Goal: Task Accomplishment & Management: Complete application form

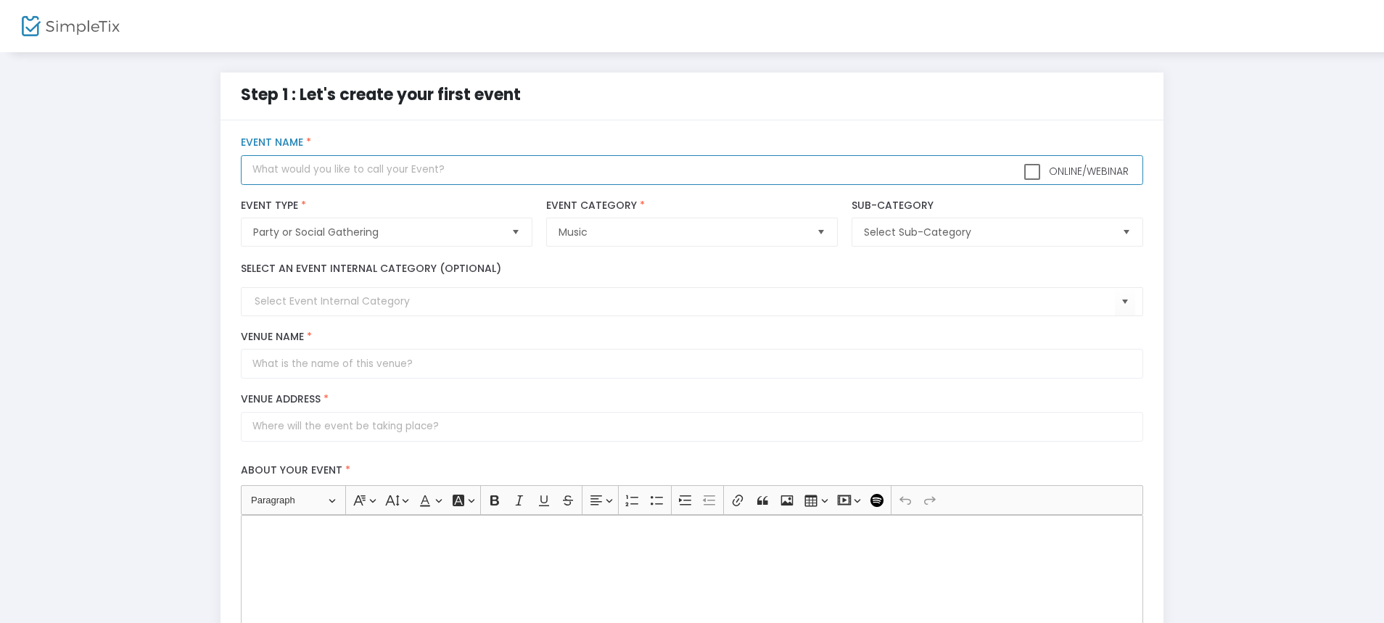
click at [449, 173] on input "text" at bounding box center [692, 170] width 902 height 30
type input "Bass In Yo Face"
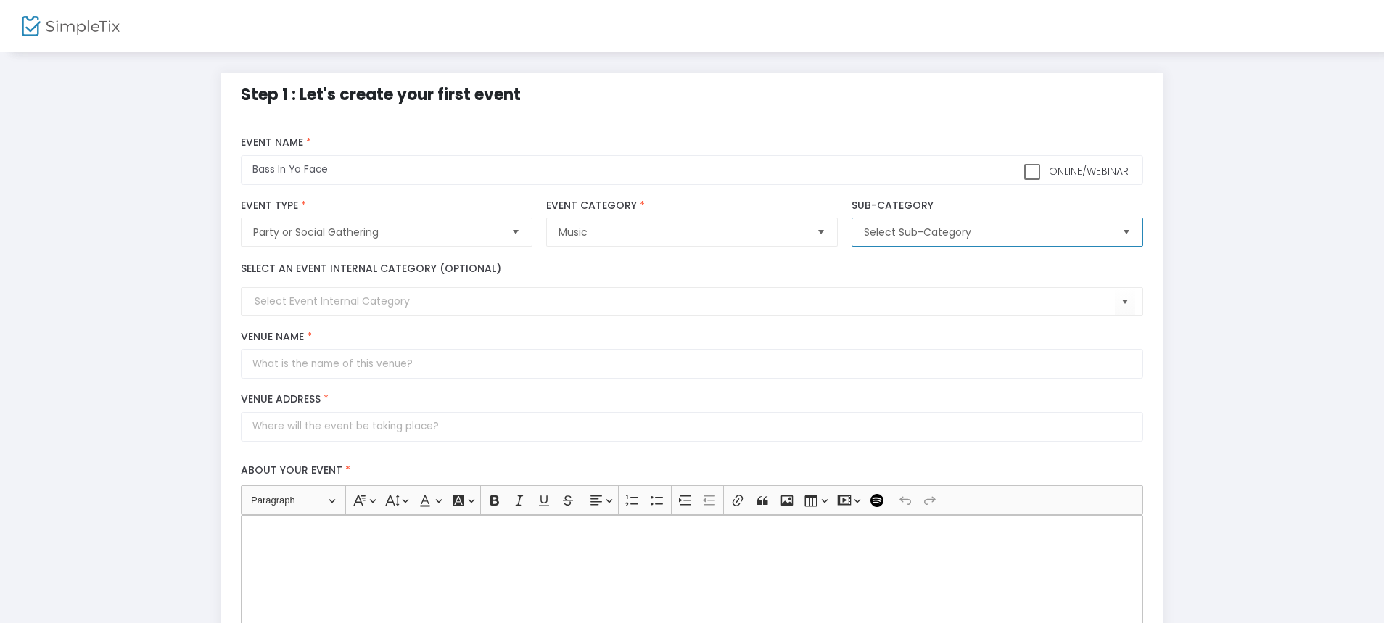
click at [928, 234] on span "Select Sub-Category" at bounding box center [987, 232] width 246 height 15
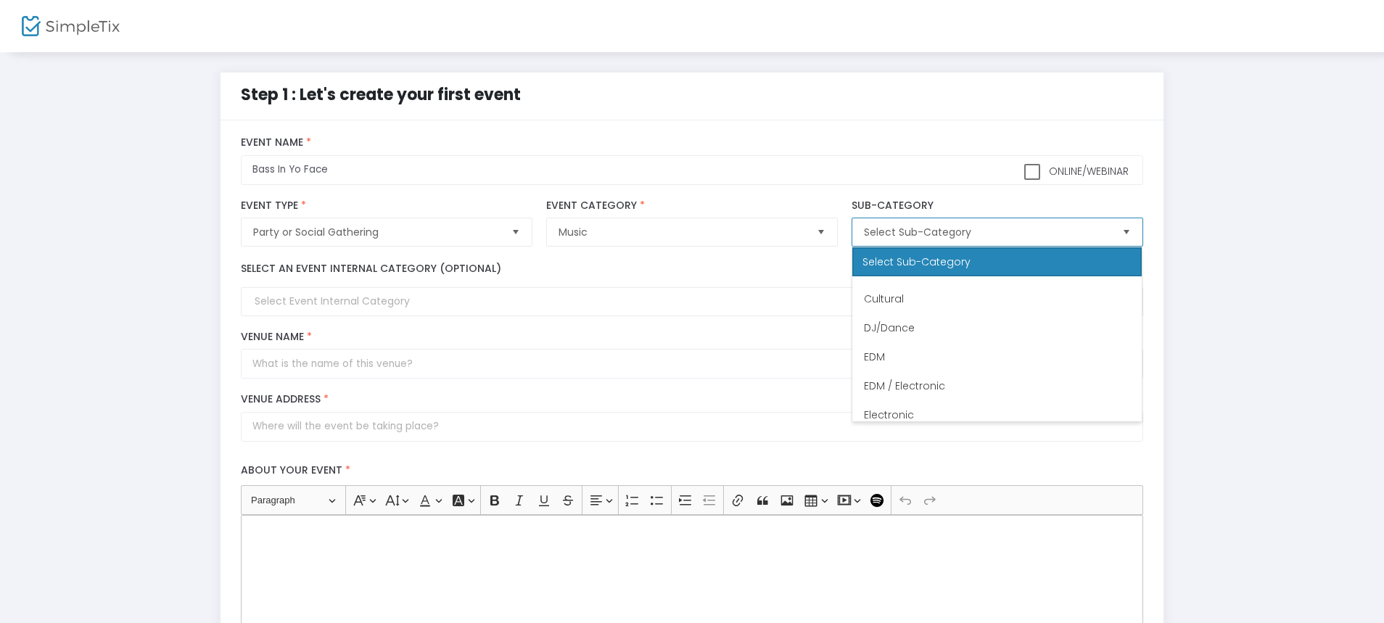
scroll to position [226, 0]
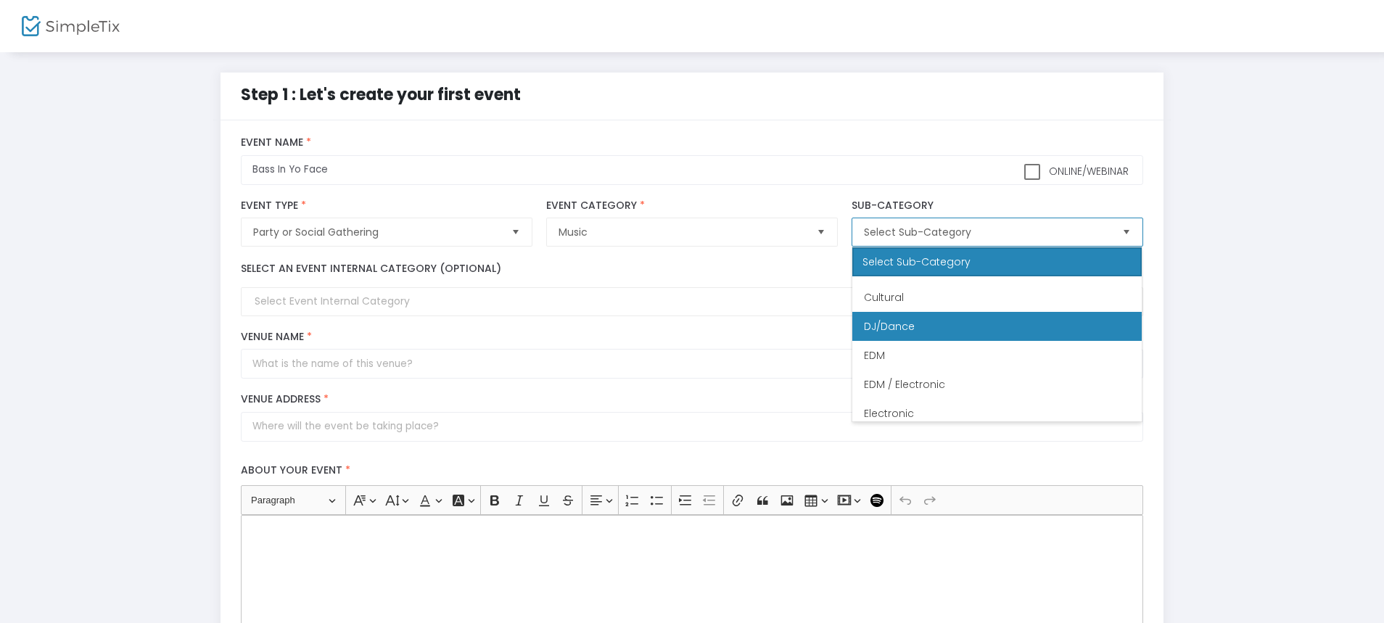
click at [927, 322] on li "DJ/Dance" at bounding box center [996, 326] width 289 height 29
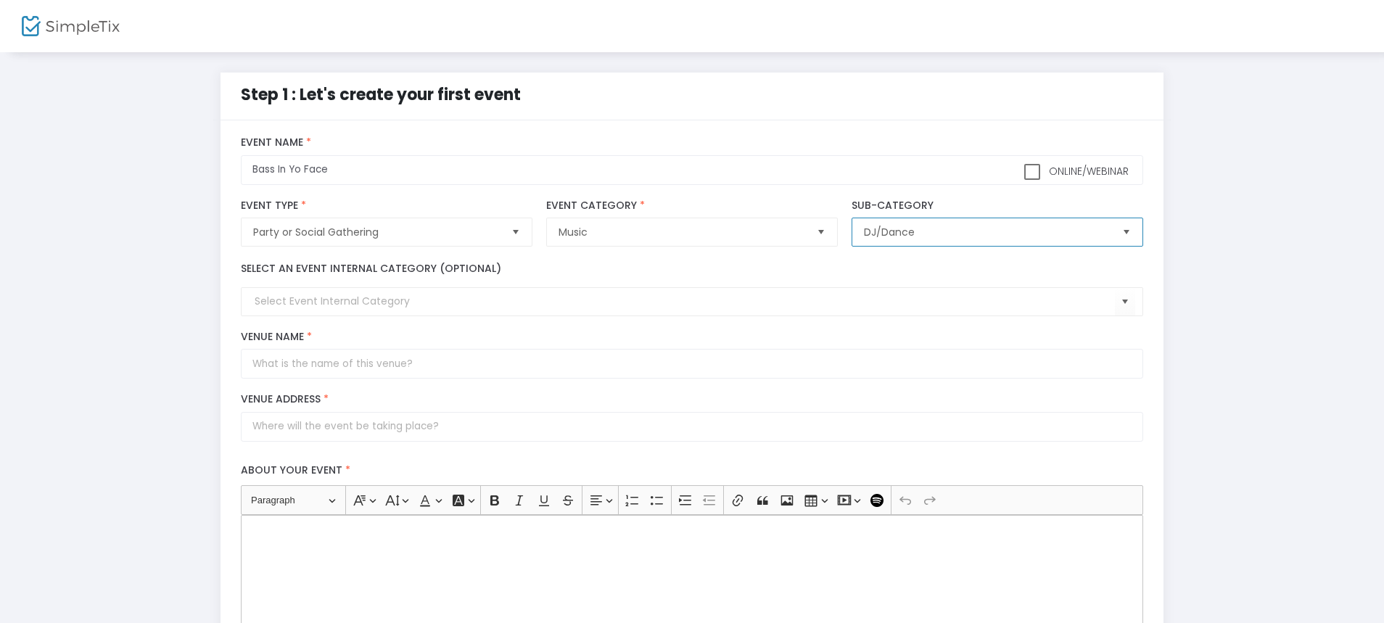
click at [938, 223] on span "DJ/Dance" at bounding box center [986, 232] width 257 height 28
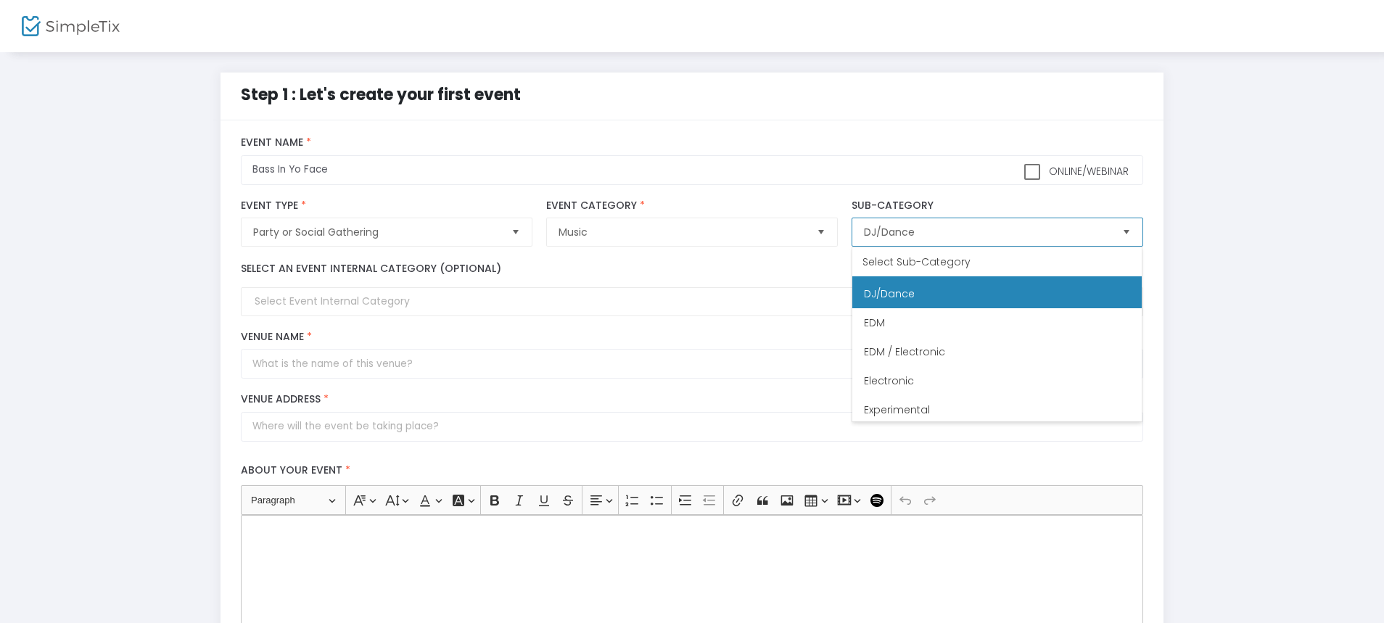
scroll to position [259, 0]
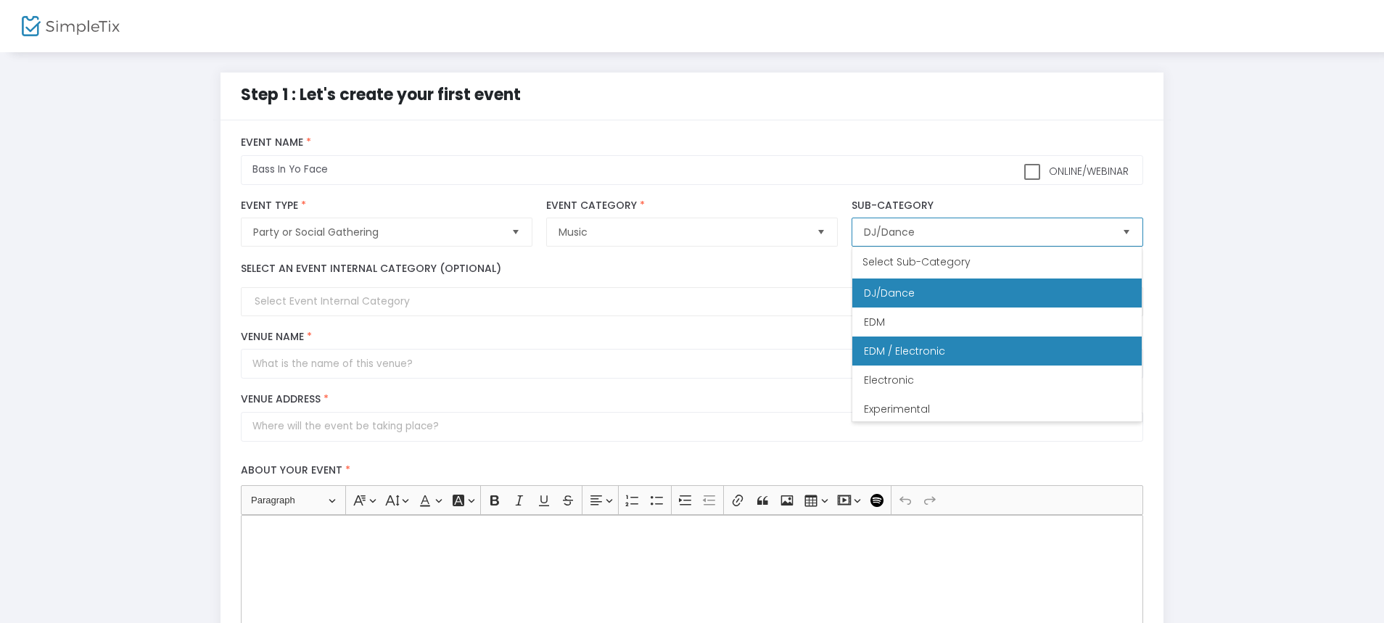
click at [935, 351] on span "EDM / Electronic" at bounding box center [904, 351] width 81 height 15
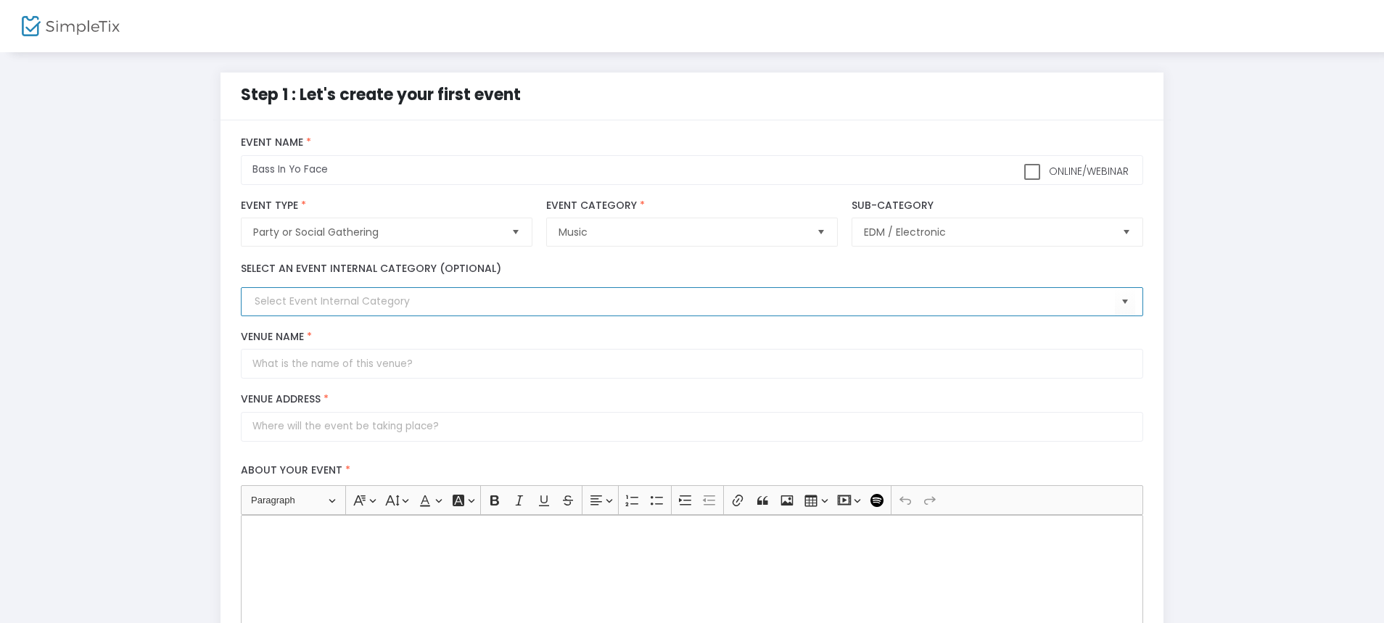
click at [757, 296] on input at bounding box center [684, 301] width 859 height 15
click at [1124, 300] on span "Select" at bounding box center [1125, 302] width 24 height 24
click at [917, 356] on input "Venue Name *" at bounding box center [692, 364] width 902 height 30
type input "Springvale White Eagles Football Club"
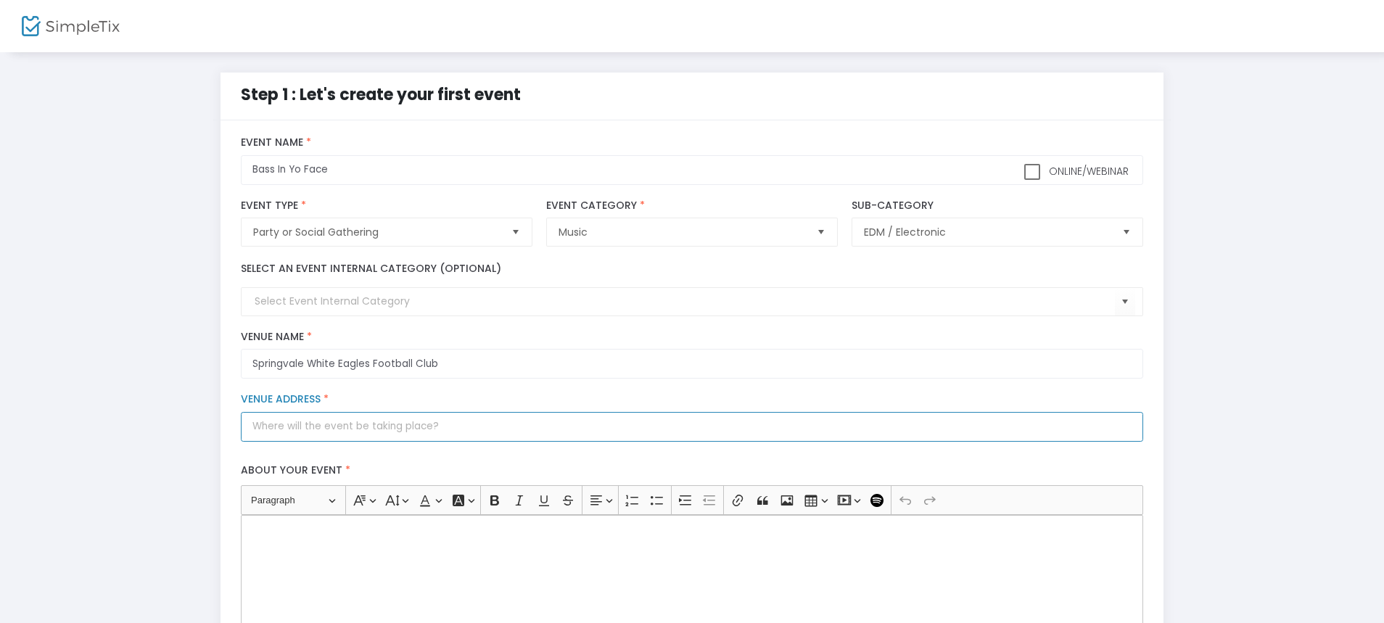
click at [777, 429] on input "Venue Address *" at bounding box center [692, 427] width 902 height 30
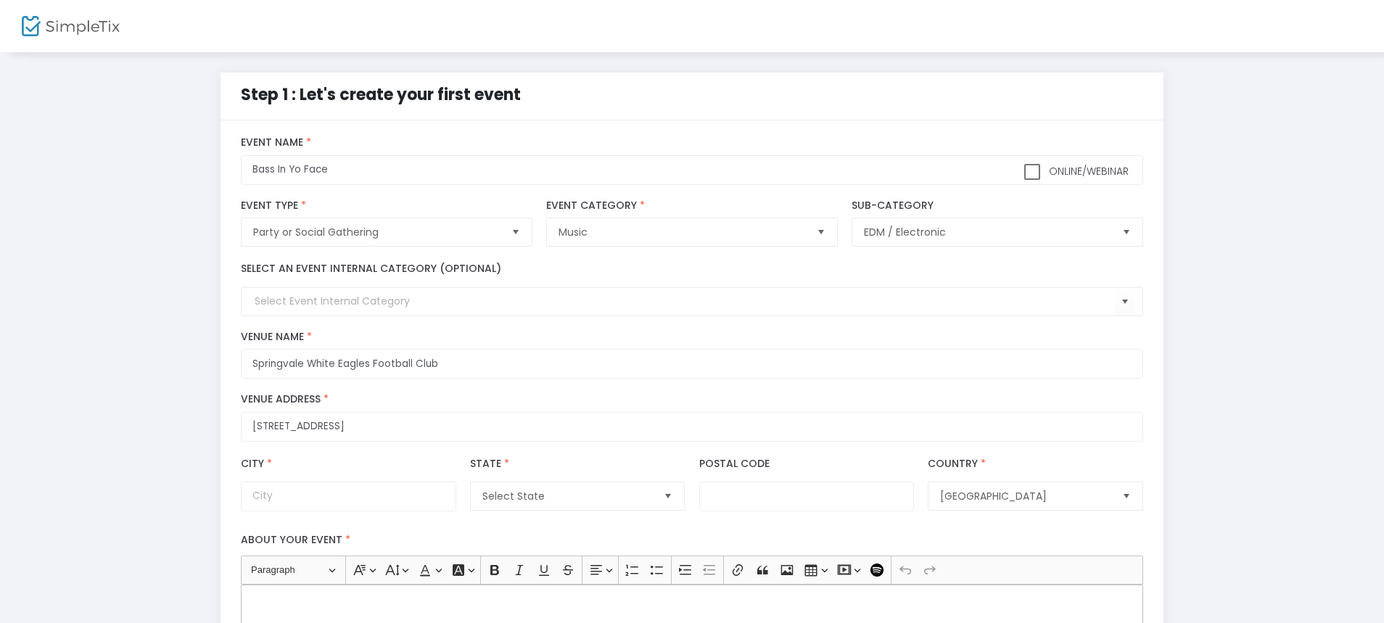
type input "310-322 Perry Road"
type input "Keysborough"
type input "3173"
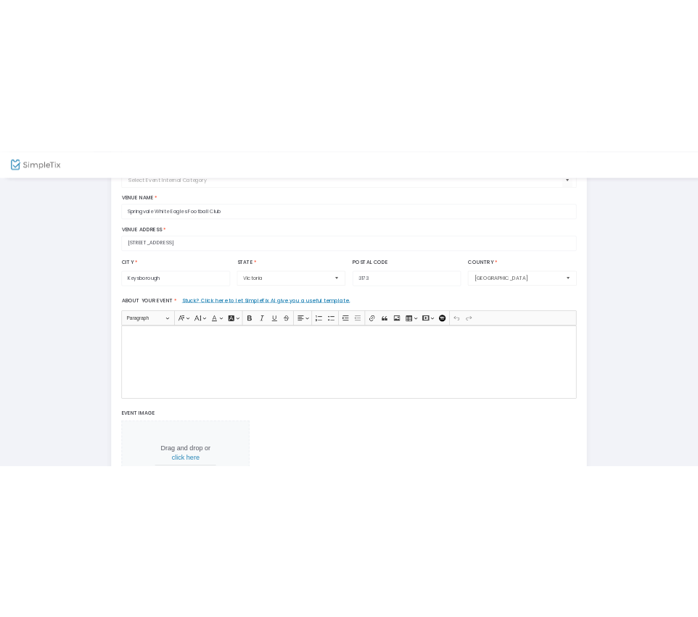
scroll to position [245, 0]
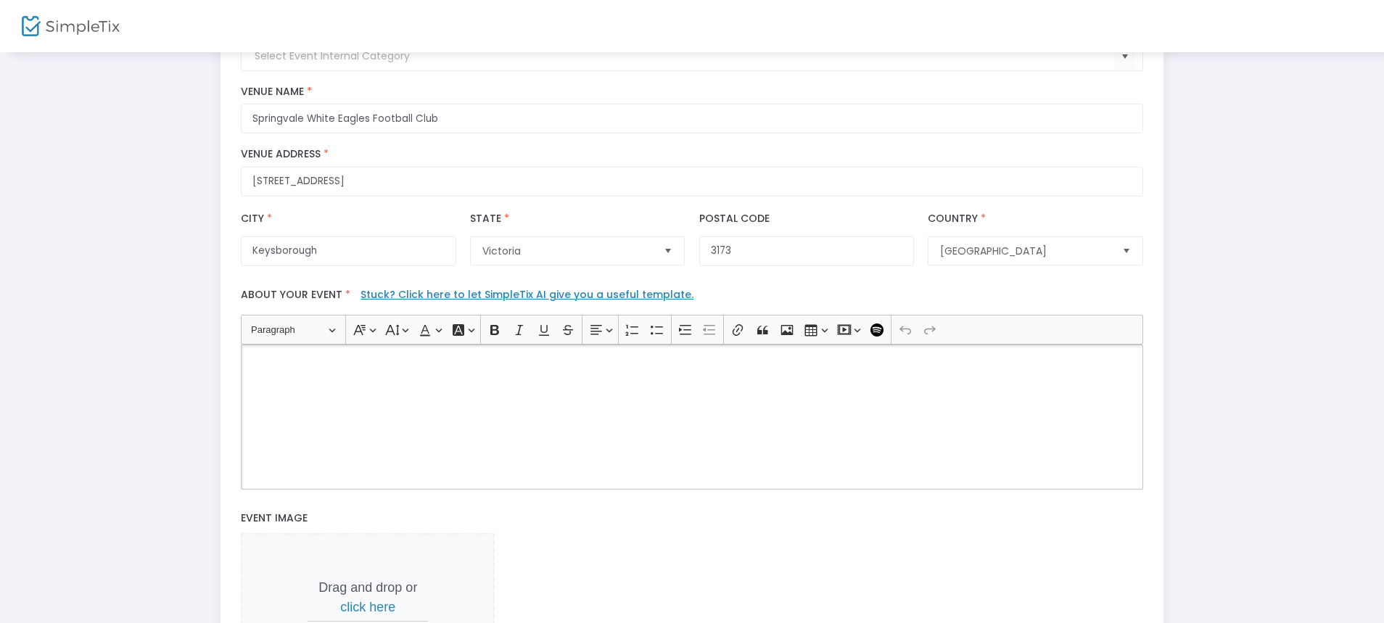
click at [686, 434] on div "Rich Text Editor, main" at bounding box center [692, 417] width 902 height 145
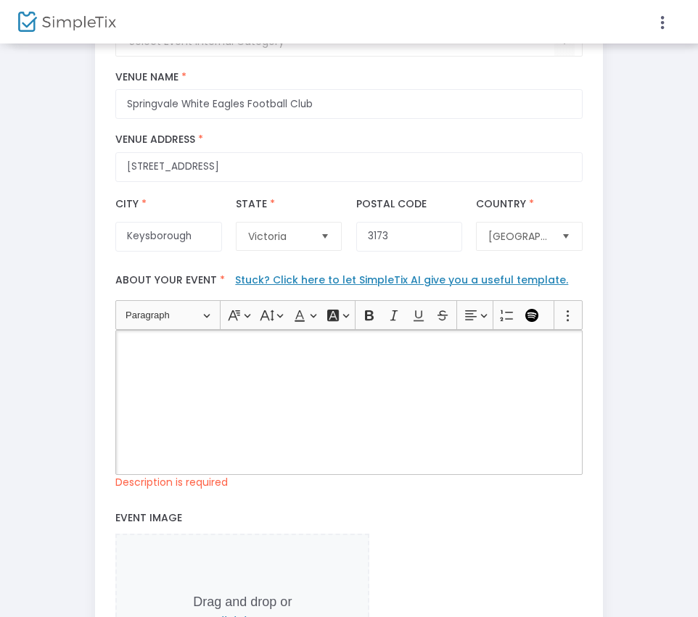
click at [226, 358] on div "Rich Text Editor, main" at bounding box center [348, 402] width 466 height 145
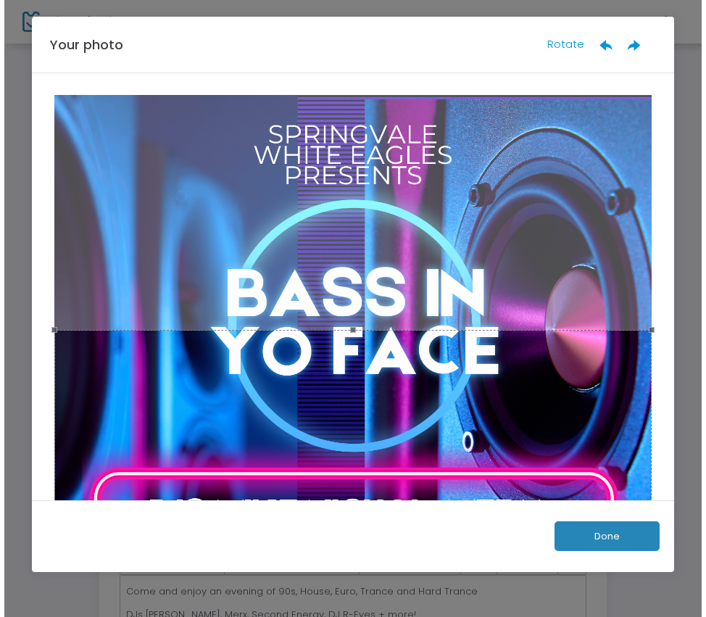
scroll to position [0, 0]
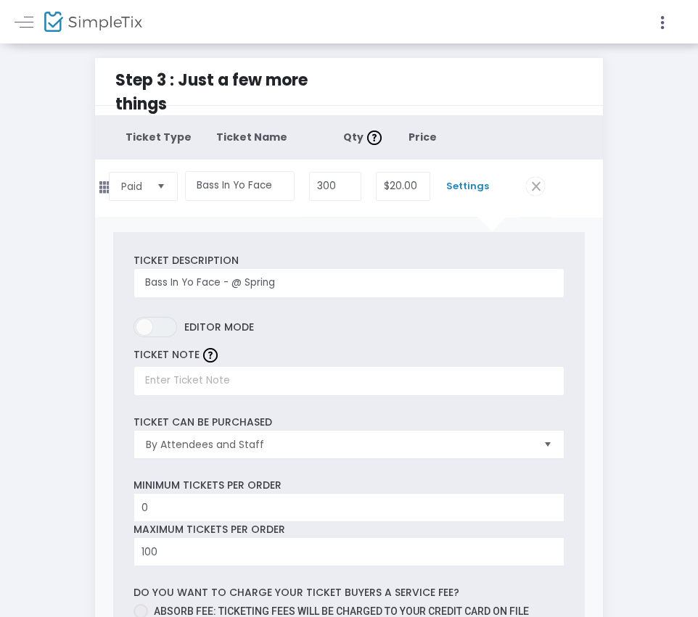
scroll to position [79, 0]
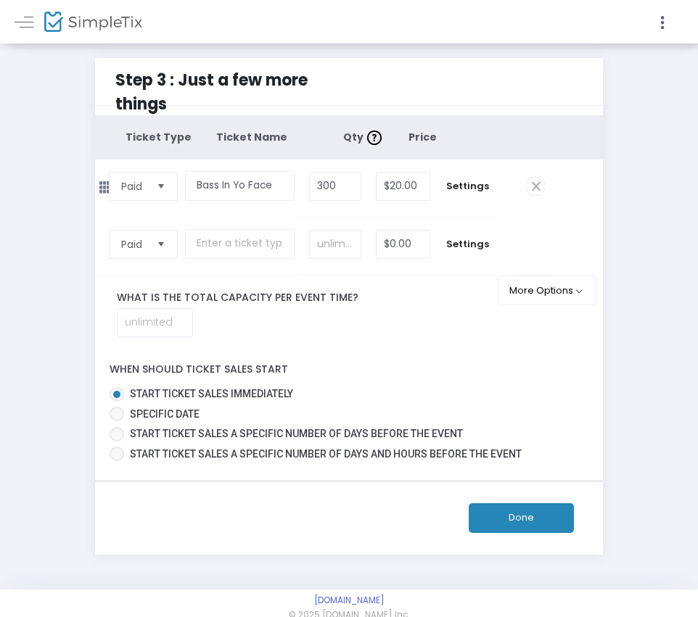
scroll to position [20, 0]
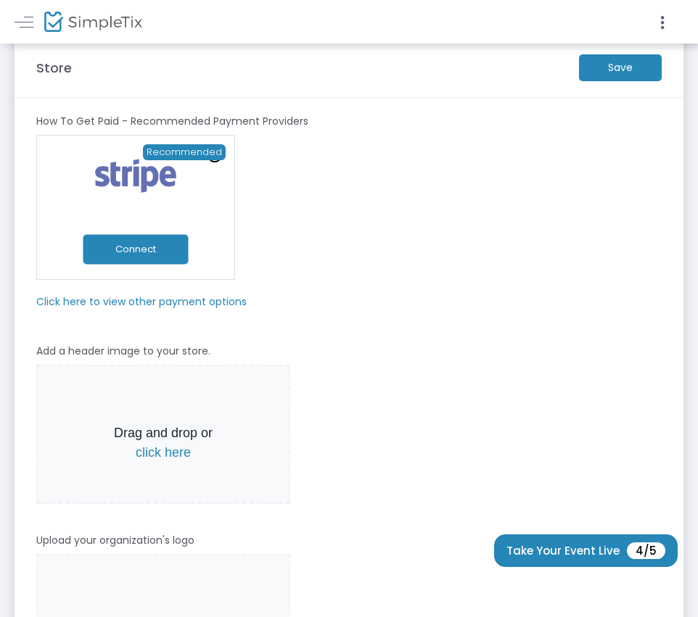
click at [151, 300] on m-panel-subtitle "Click here to view other payment options" at bounding box center [141, 301] width 210 height 15
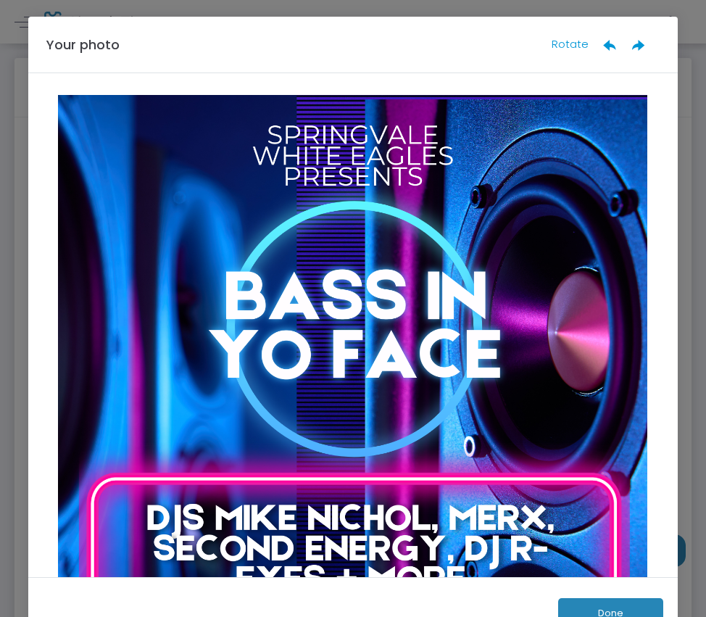
click at [616, 605] on button "Done" at bounding box center [610, 613] width 105 height 30
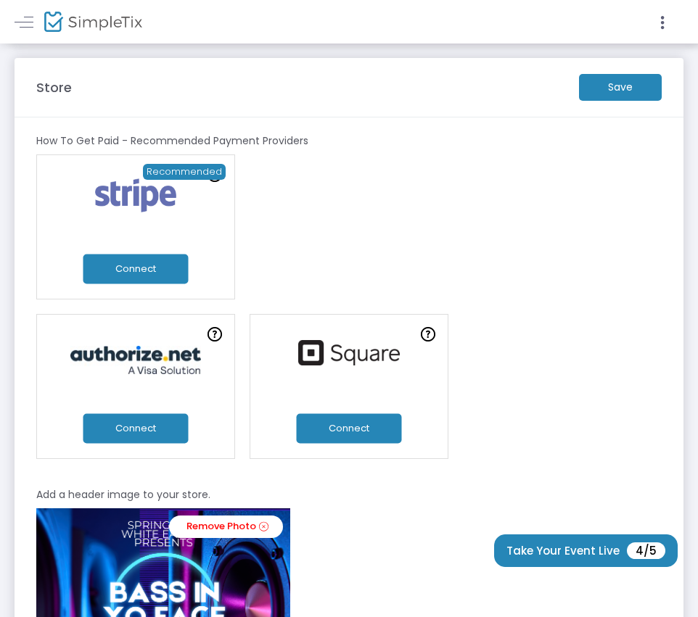
click at [140, 268] on button "Connect" at bounding box center [135, 270] width 105 height 30
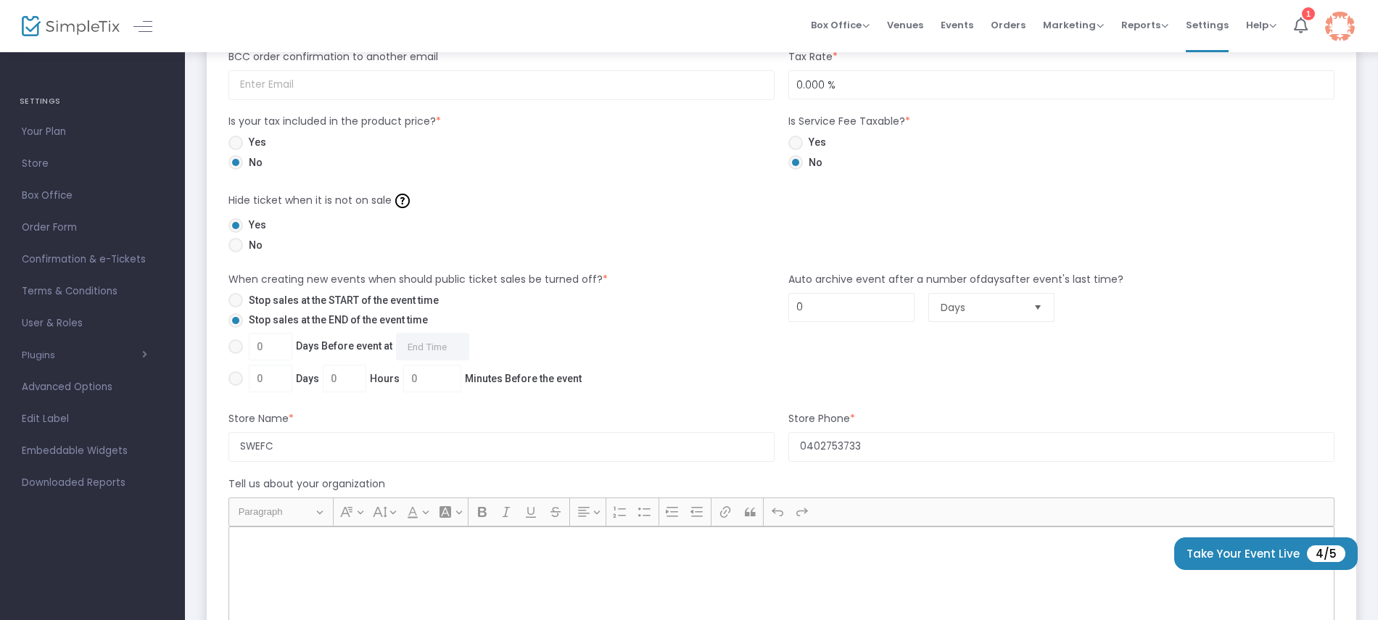
scroll to position [836, 0]
click at [269, 345] on span "0 Days Before event at Required." at bounding box center [356, 346] width 226 height 28
click at [236, 353] on input "0 Days Before event at Required." at bounding box center [235, 353] width 1 height 1
radio input "true"
click at [269, 345] on input "0" at bounding box center [271, 346] width 42 height 28
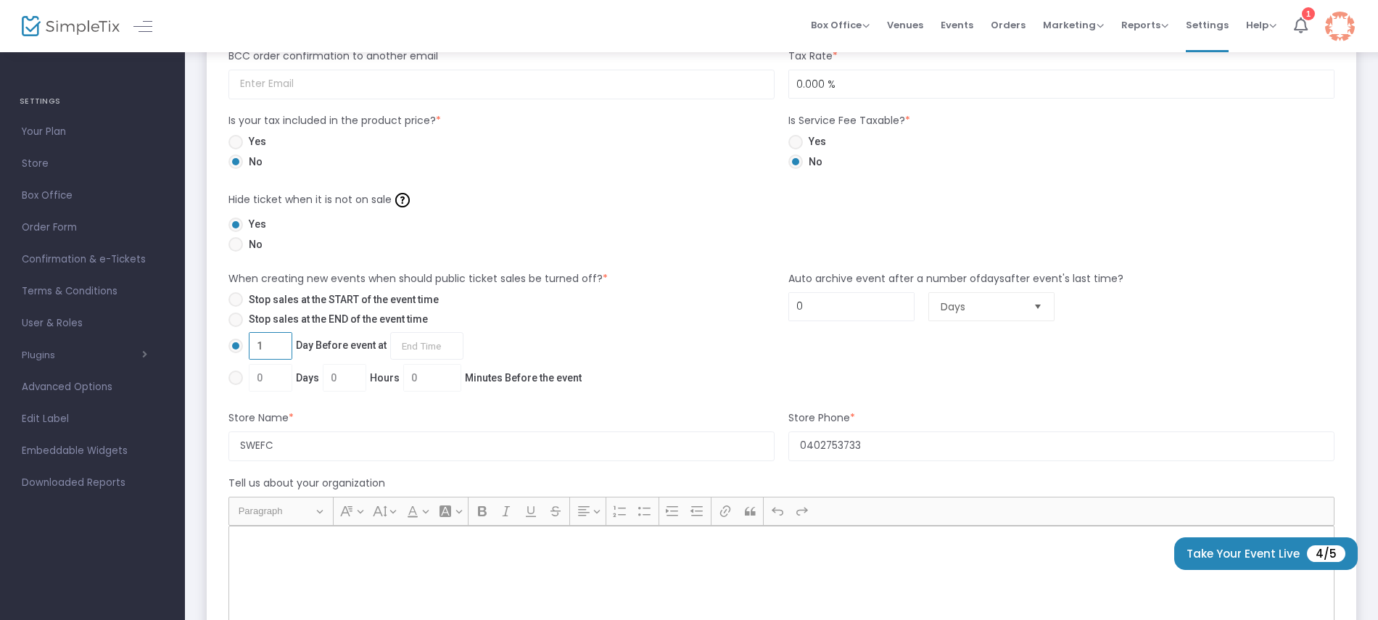
type input "1"
click at [431, 352] on input "1 Day Before event at Required." at bounding box center [426, 346] width 73 height 28
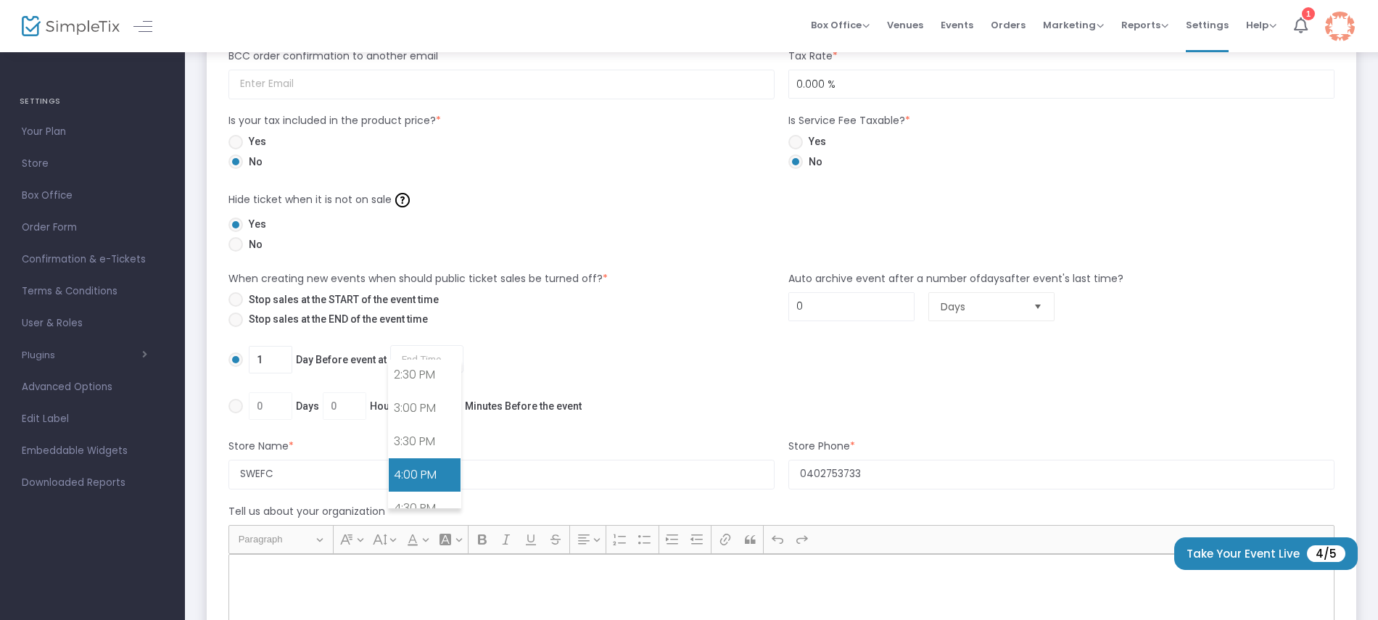
click at [419, 460] on link "4:00 PM" at bounding box center [425, 474] width 72 height 33
type input "4:00 pm"
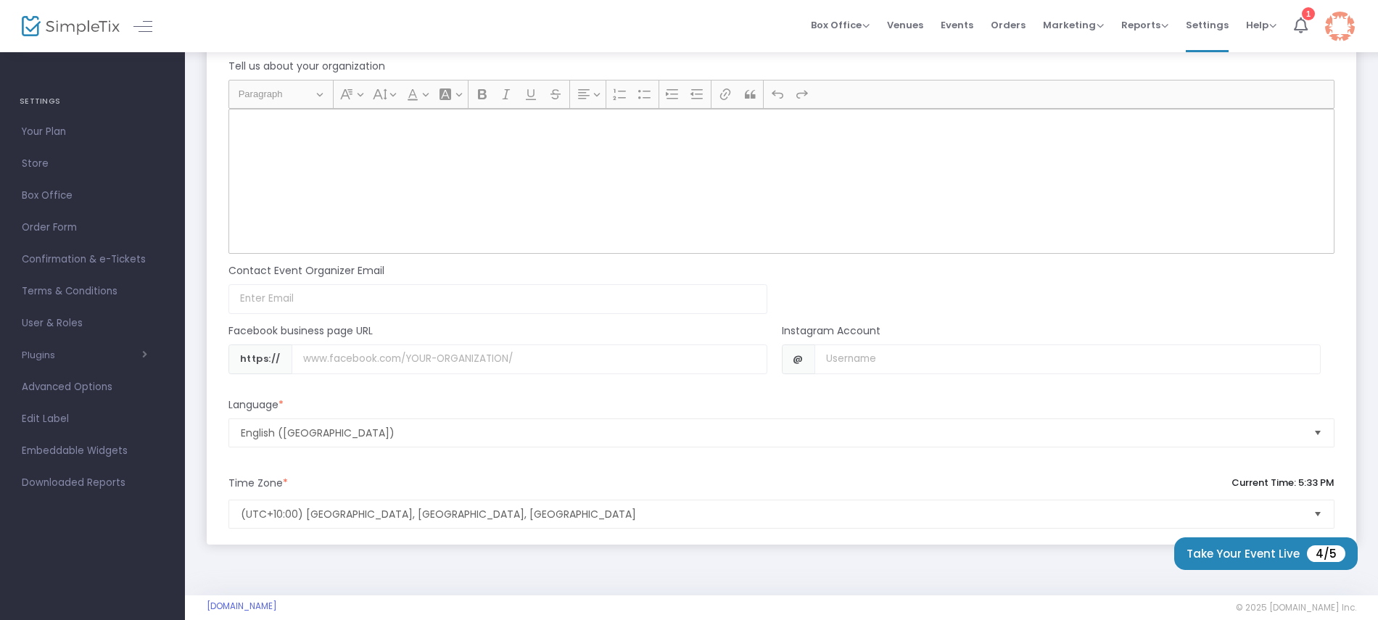
scroll to position [1271, 0]
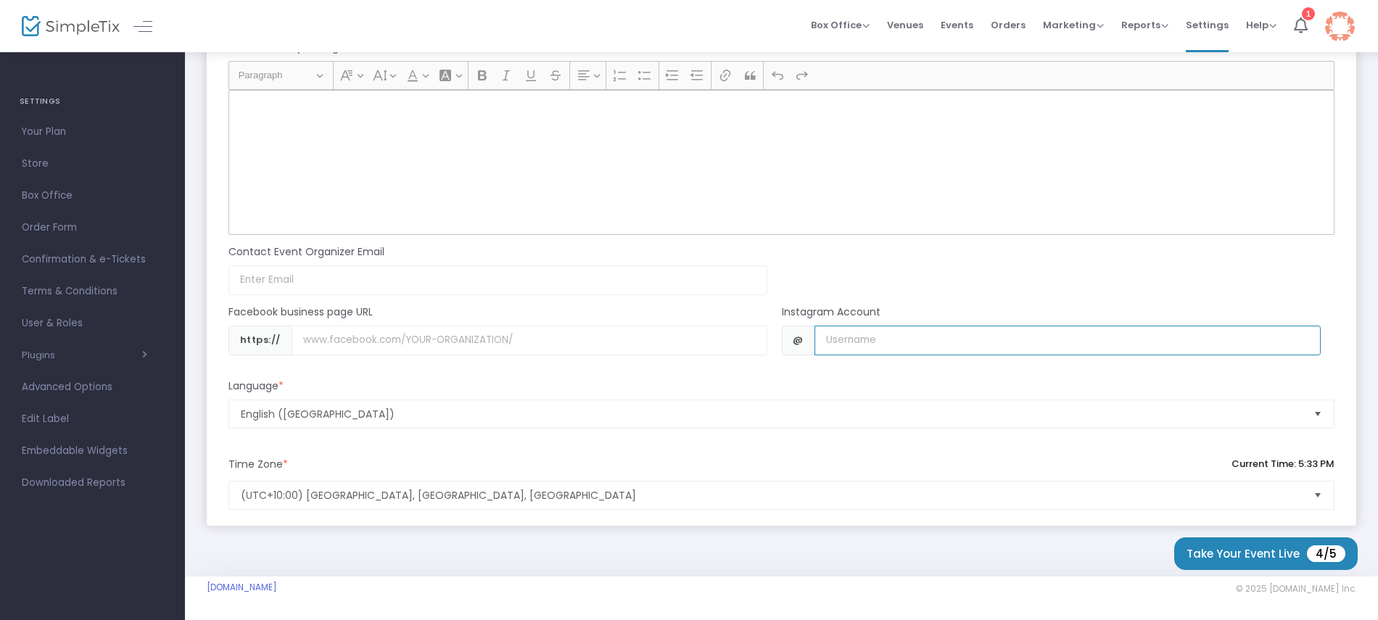
click at [849, 337] on input "Username" at bounding box center [1068, 341] width 506 height 30
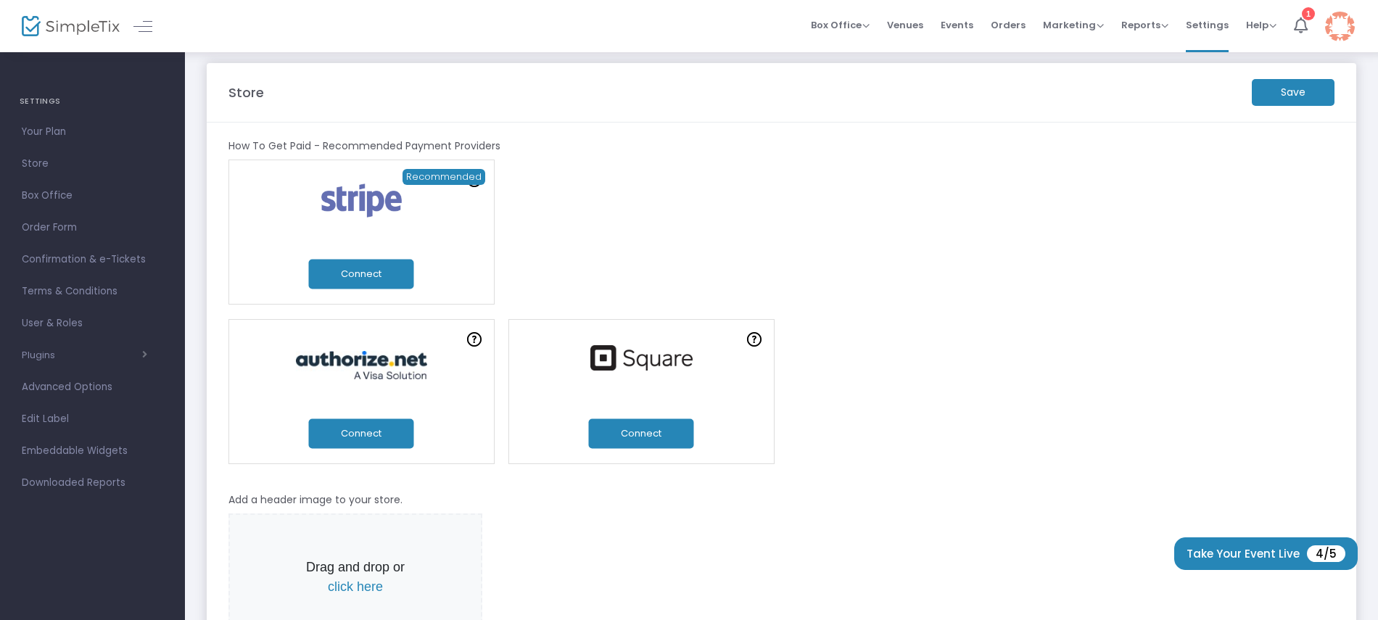
scroll to position [0, 0]
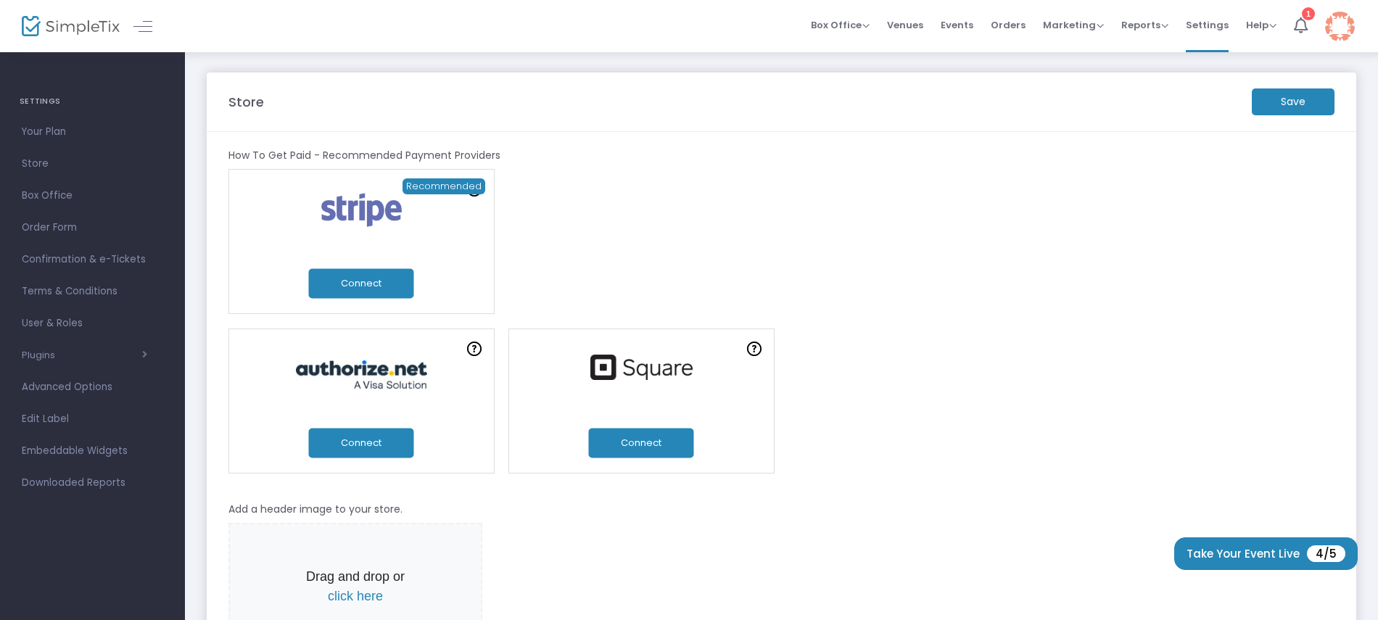
type input "eventsatswefc"
click at [1288, 104] on m-button "Save" at bounding box center [1293, 101] width 83 height 27
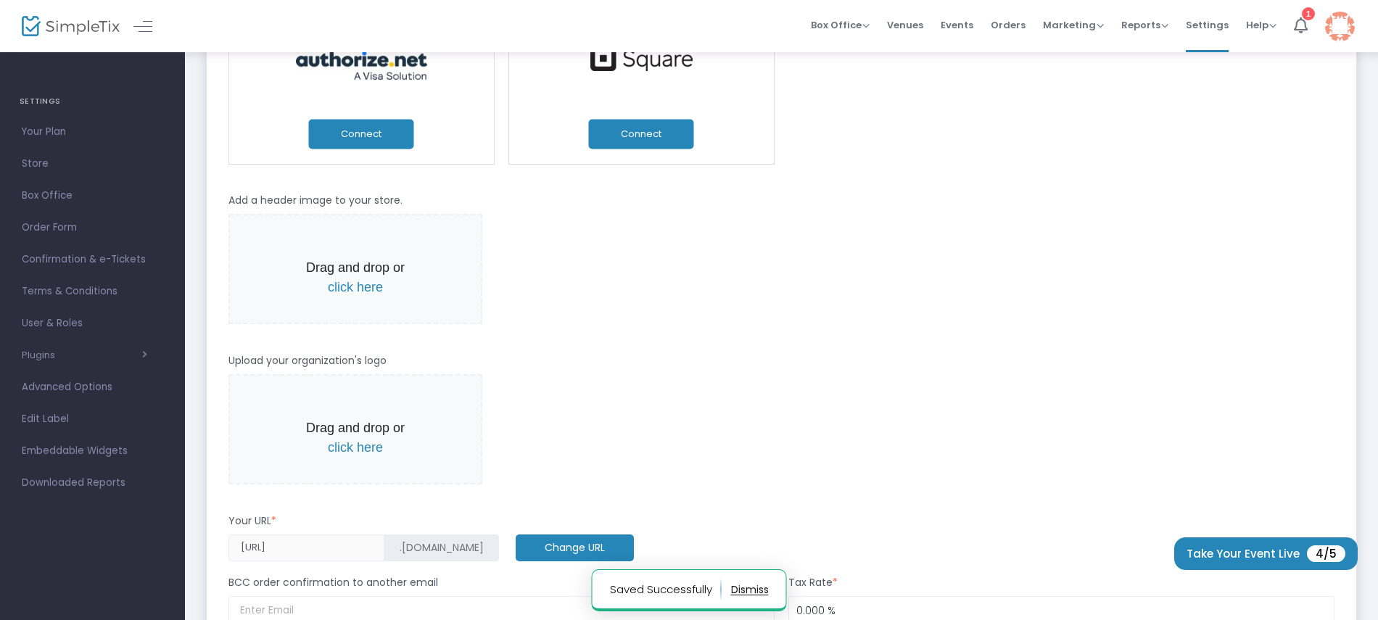
scroll to position [310, 0]
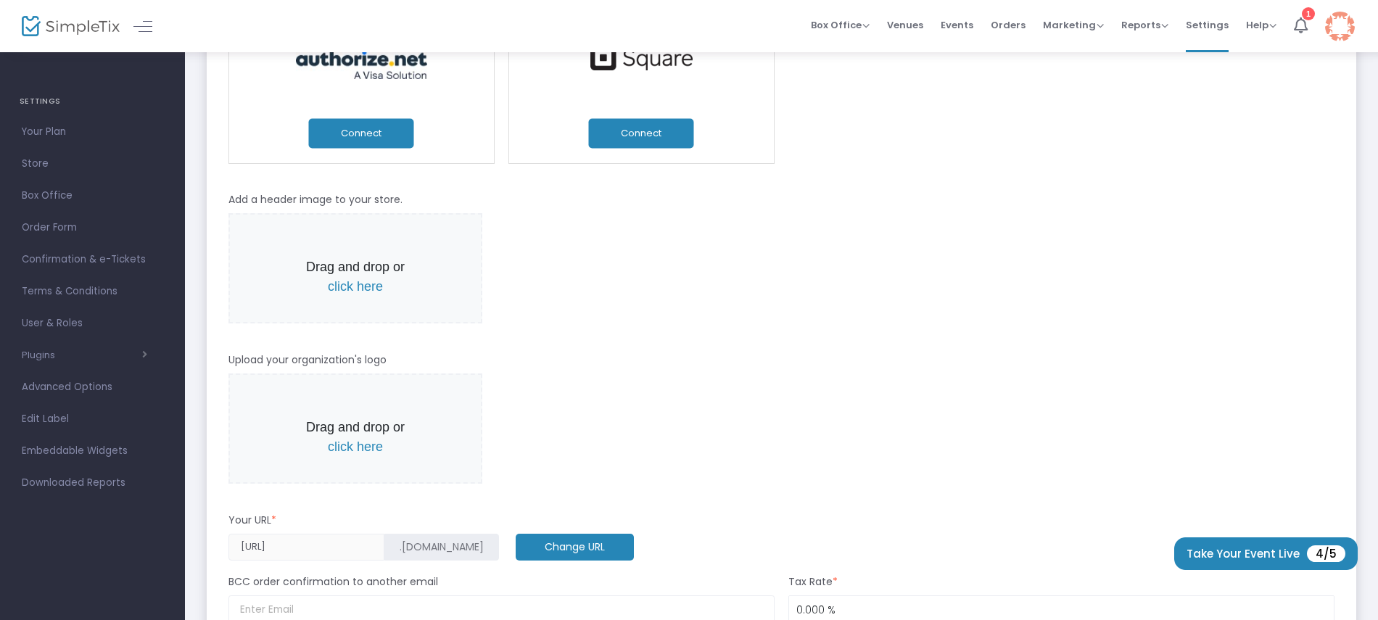
click at [355, 289] on span "click here" at bounding box center [355, 286] width 55 height 15
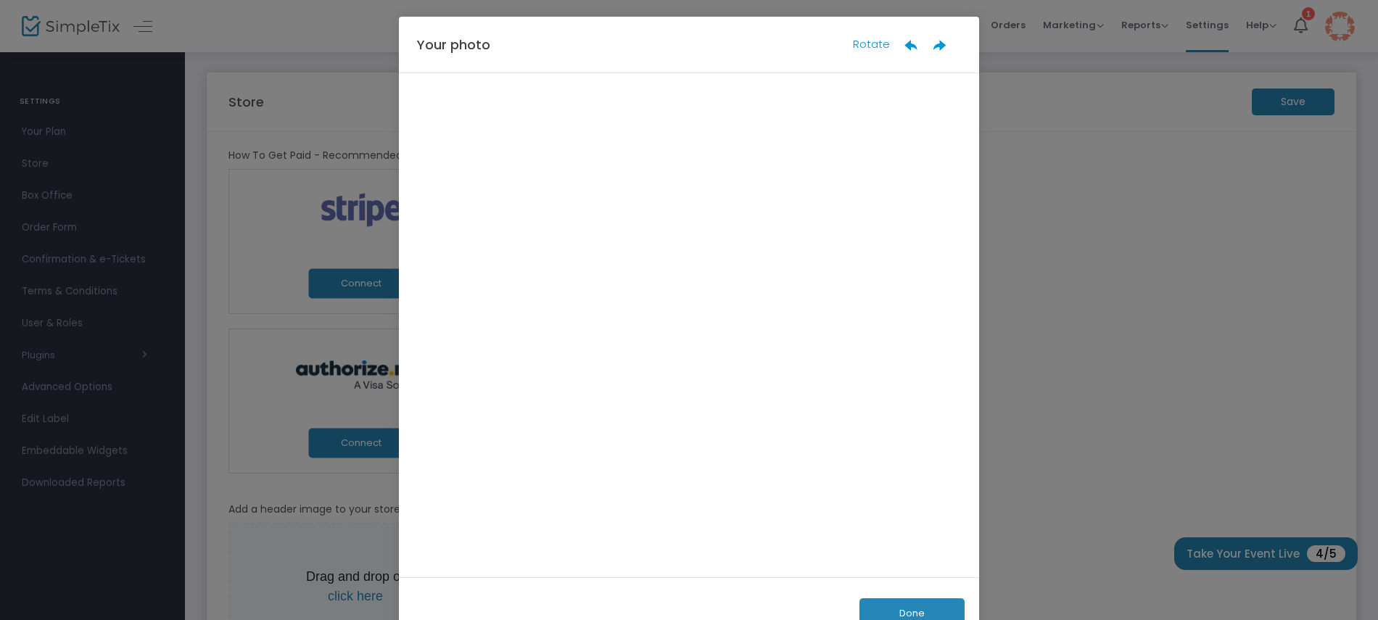
scroll to position [0, 0]
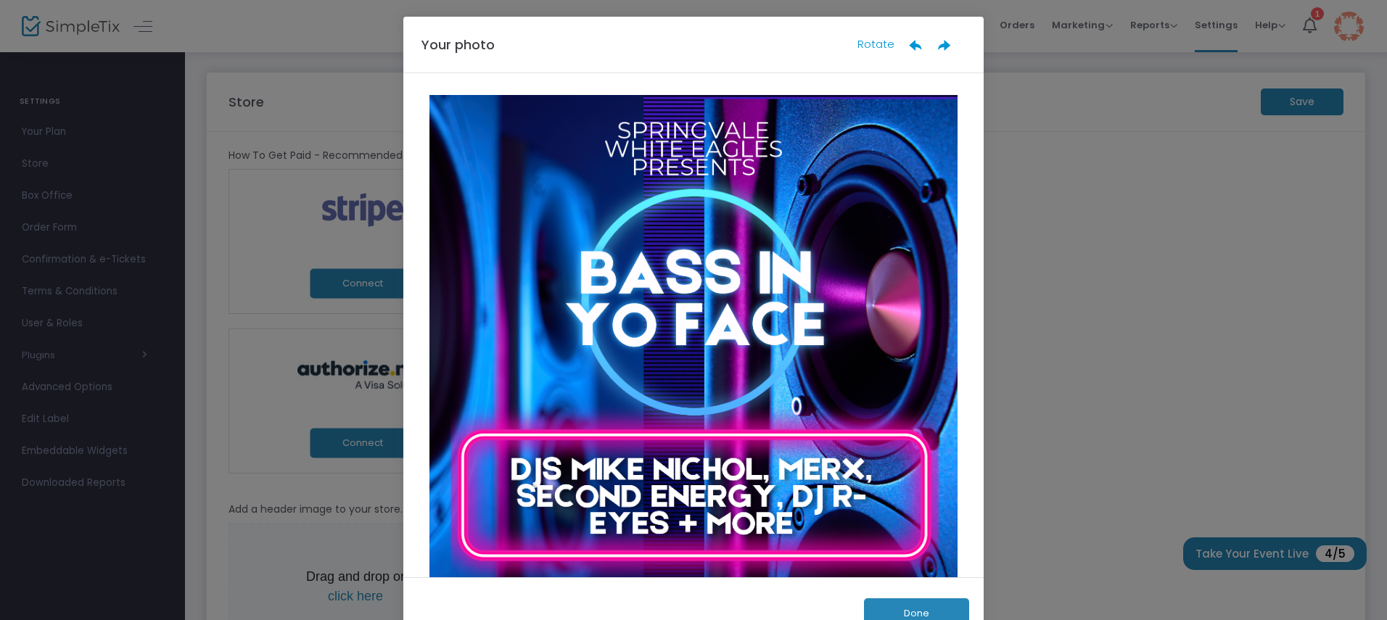
click at [912, 605] on button "Done" at bounding box center [916, 613] width 105 height 30
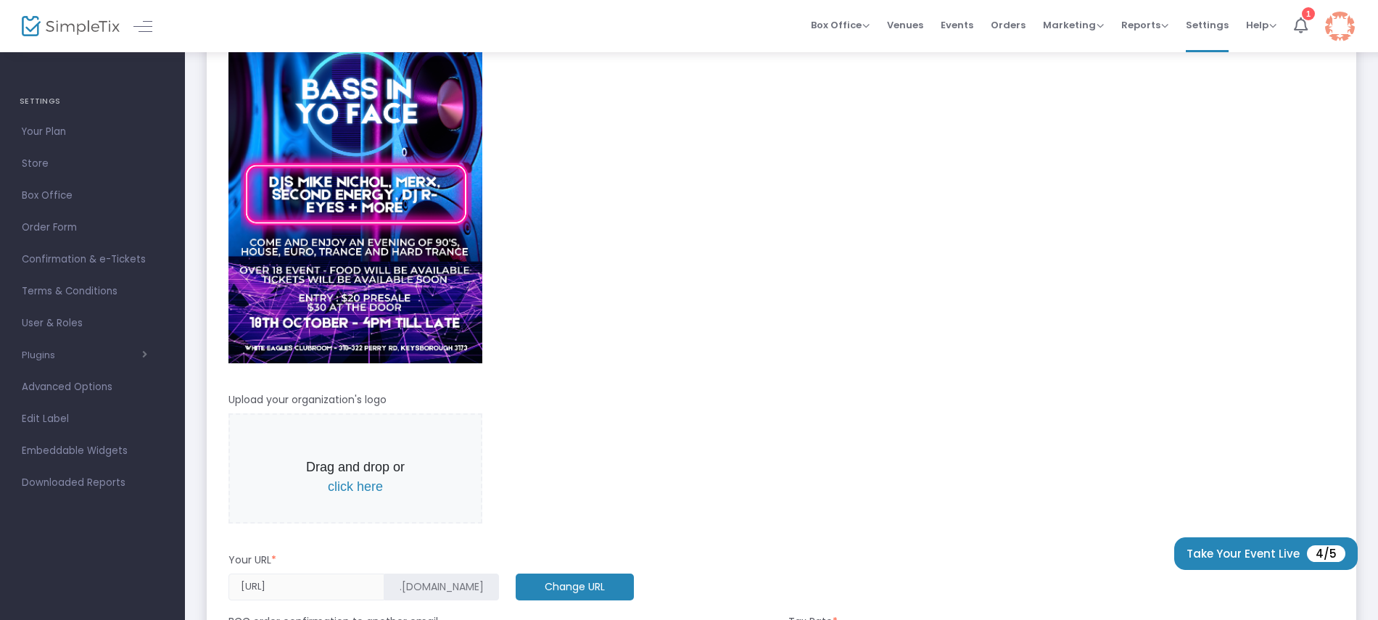
scroll to position [519, 0]
click at [365, 487] on span "click here" at bounding box center [355, 486] width 55 height 15
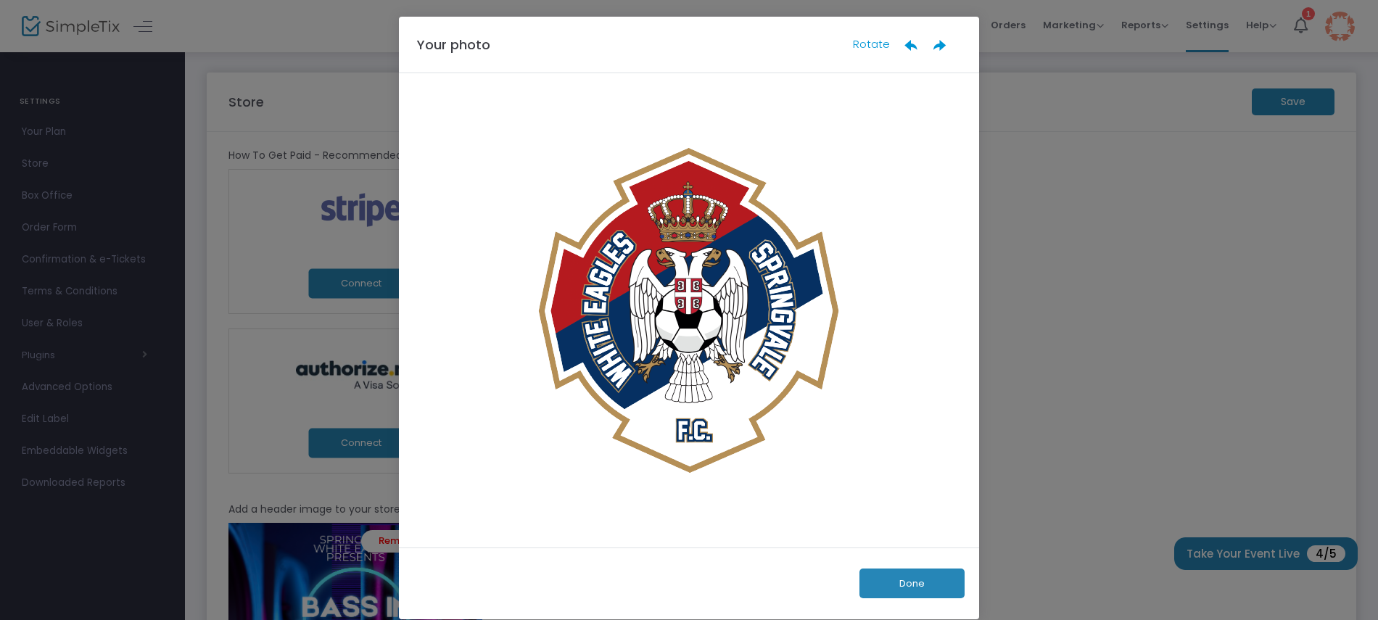
scroll to position [0, 0]
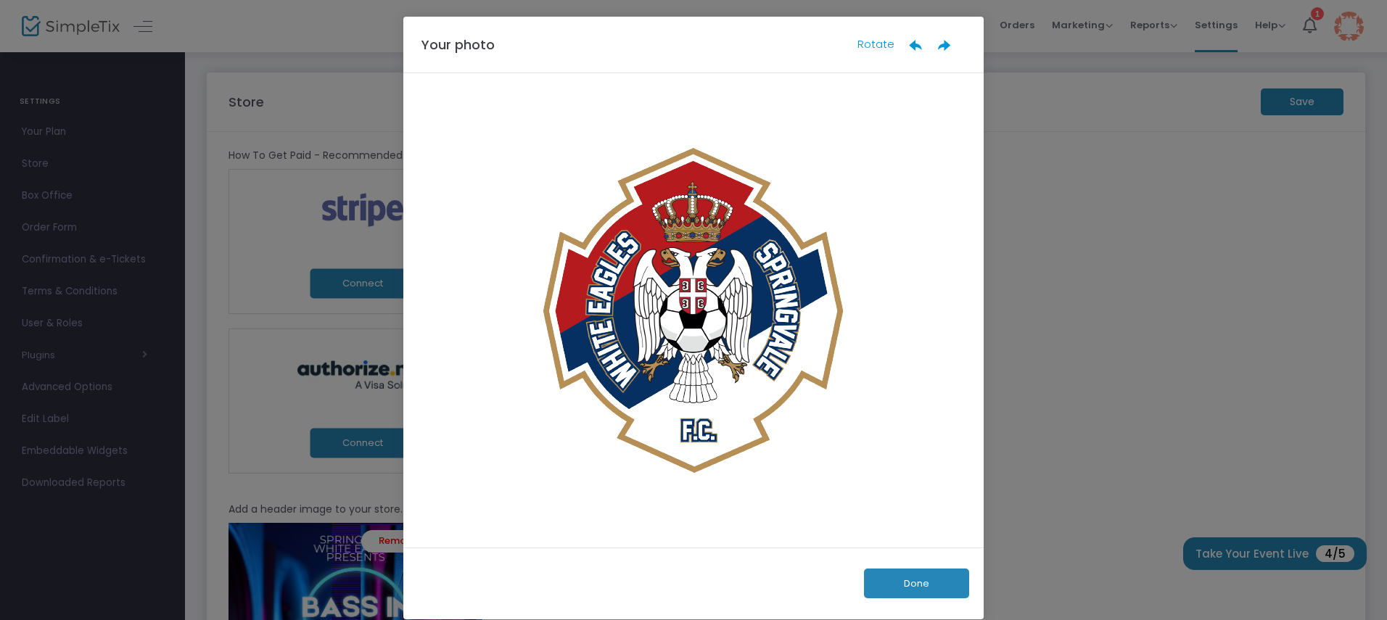
click at [899, 578] on button "Done" at bounding box center [916, 584] width 105 height 30
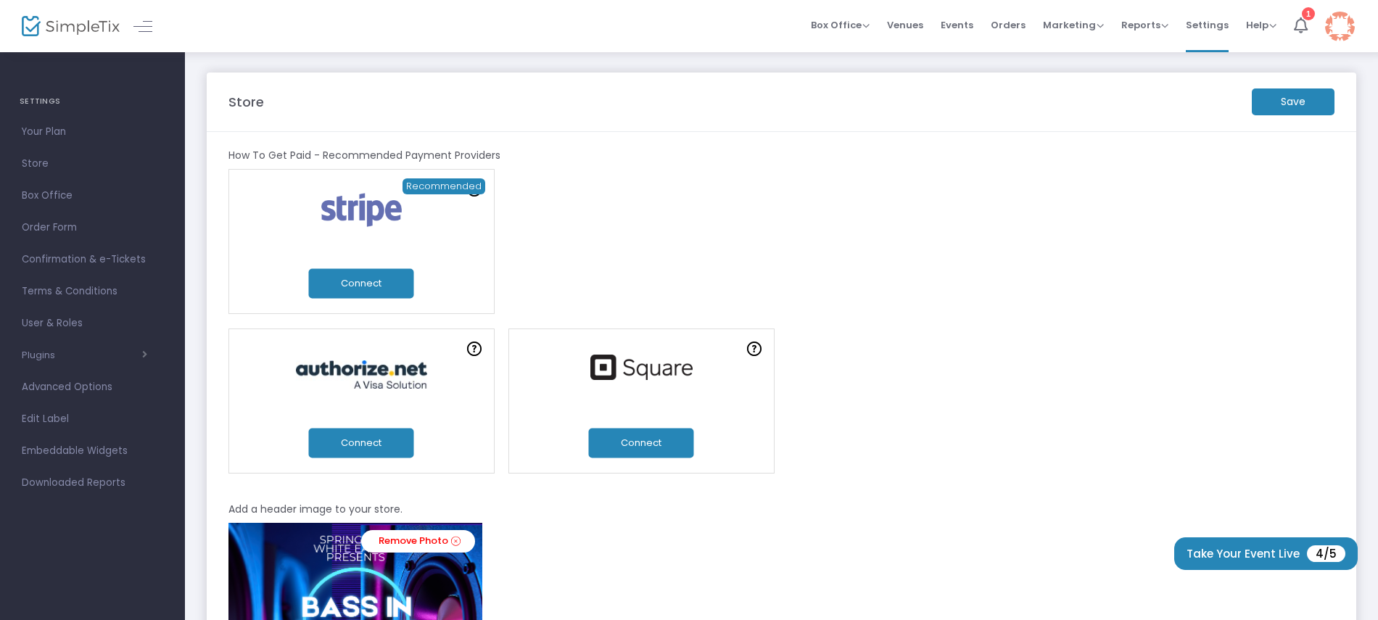
click at [1282, 98] on m-button "Save" at bounding box center [1293, 101] width 83 height 27
click at [381, 279] on button "Connect" at bounding box center [361, 284] width 105 height 30
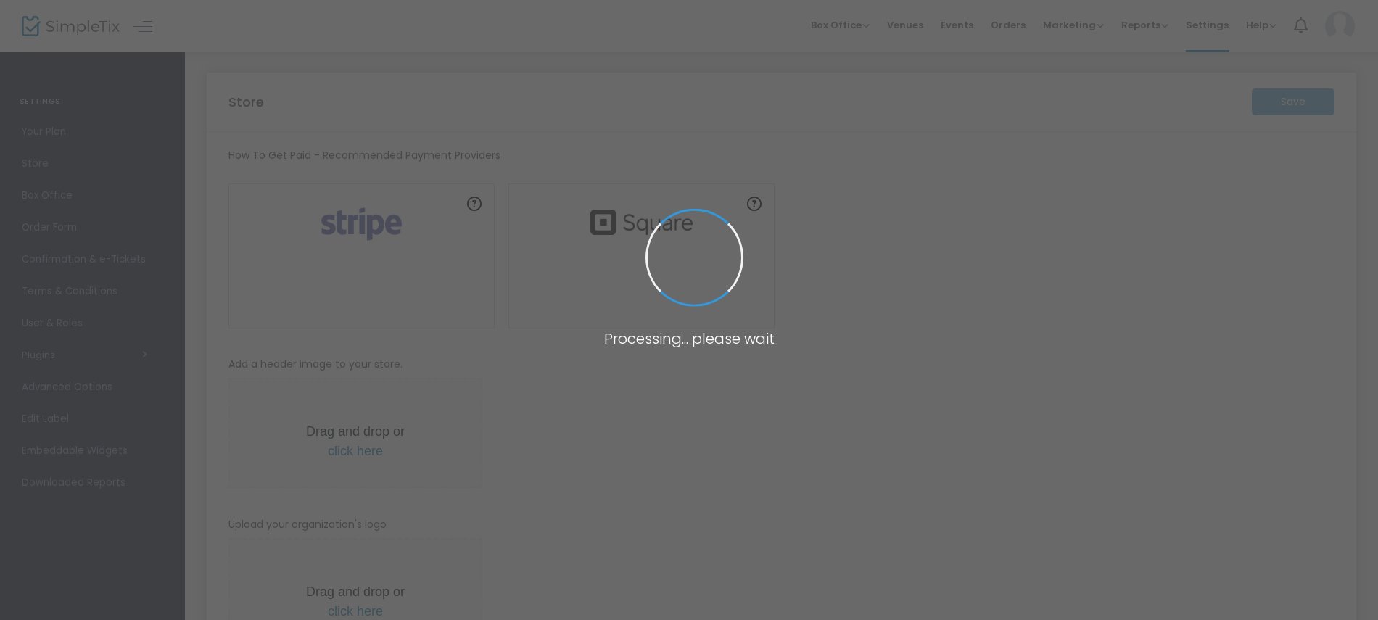
type input "[URL]"
radio input "true"
radio input "false"
radio input "true"
type input "1"
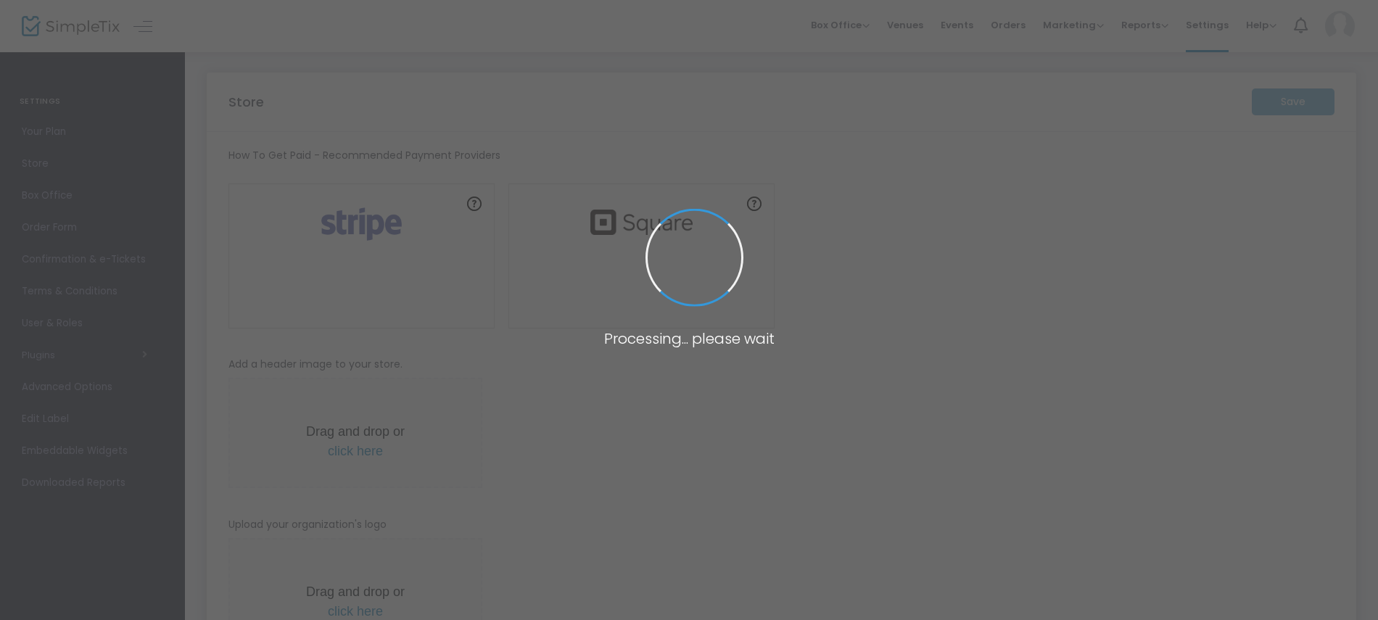
type input "4:00 PM"
type input "SWEFC"
type input "0402753733"
type input "eventsatswefc"
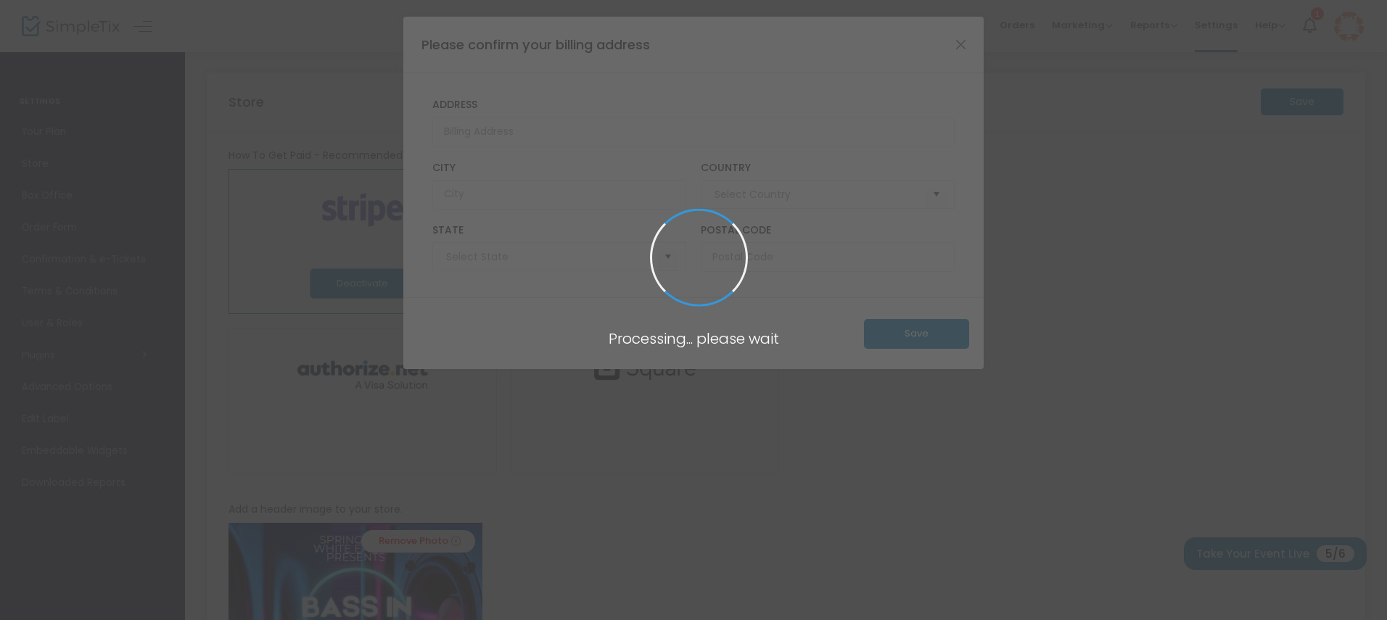
type input "[GEOGRAPHIC_DATA]"
type input "Victoria"
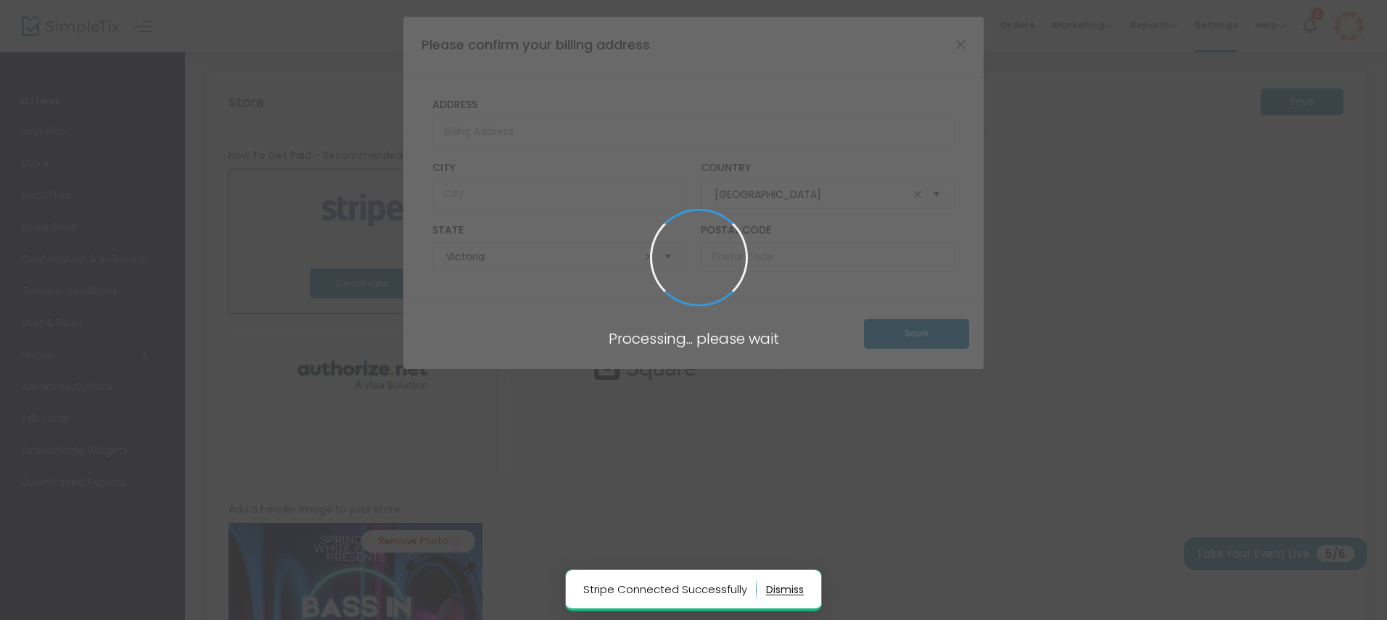
type input "[DATE] 16:00:00 GMT+1000 (Australian Eastern Standard Time)"
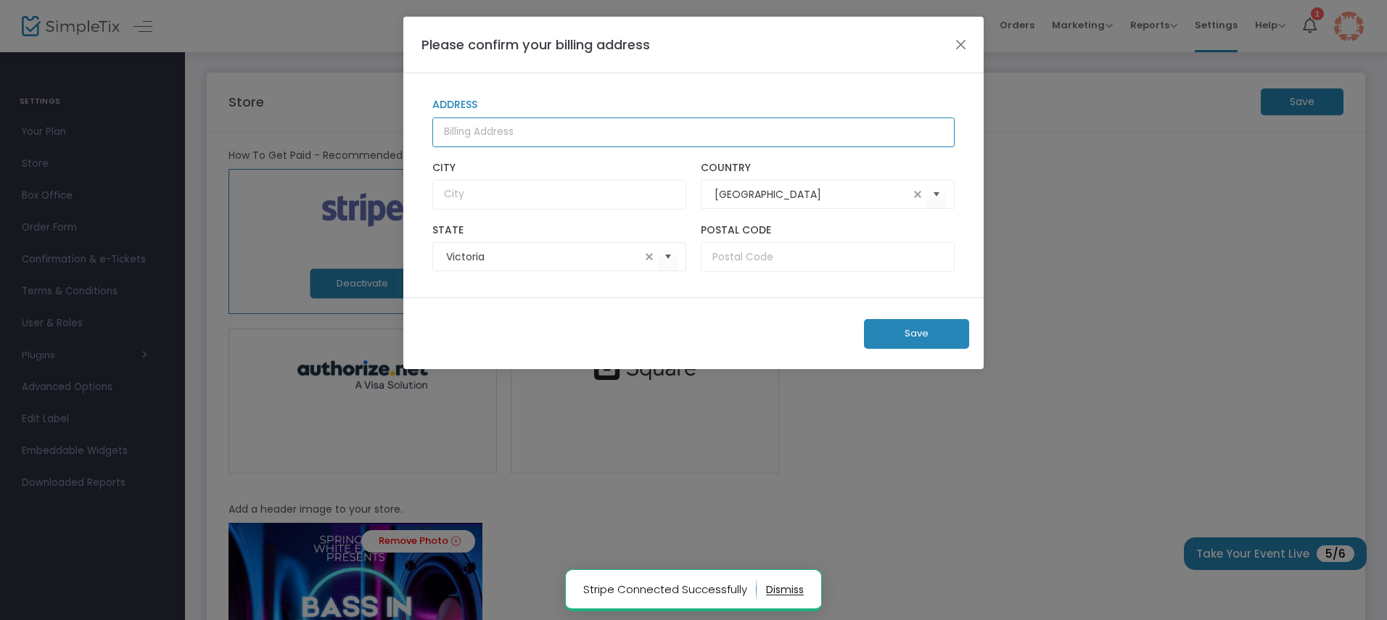
click at [554, 132] on input "Address" at bounding box center [693, 133] width 522 height 30
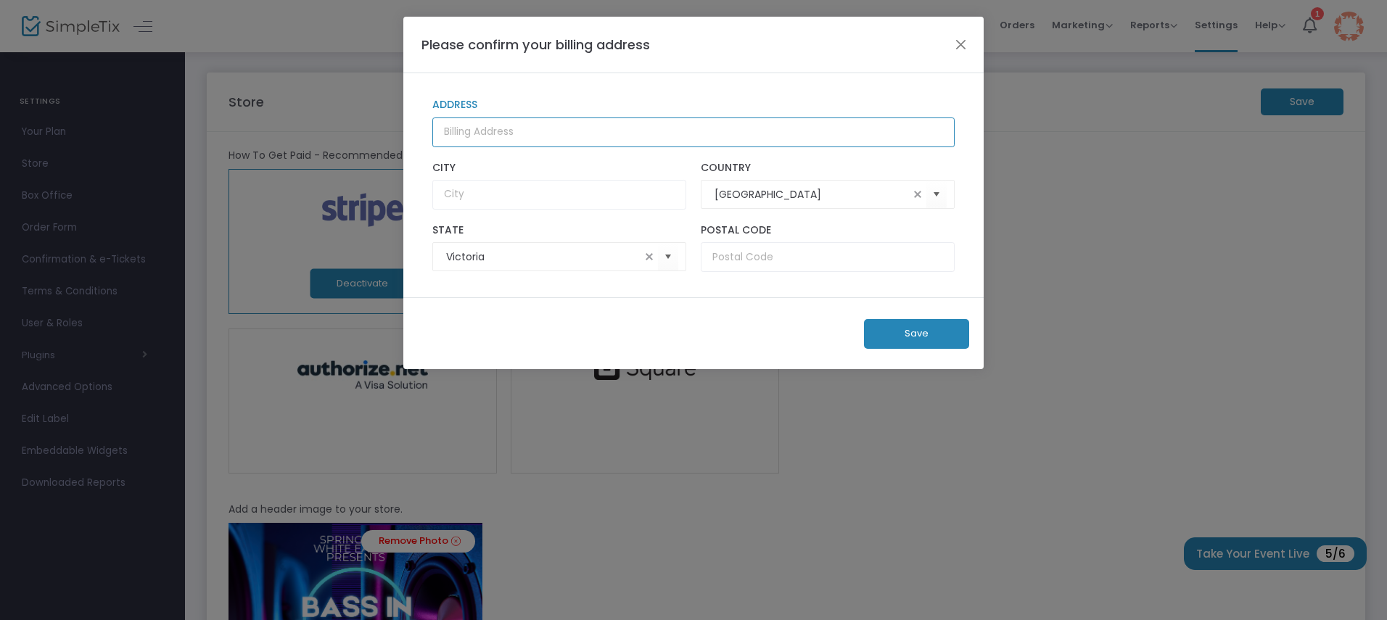
type input "[STREET_ADDRESS][PERSON_NAME]"
type input "Bentleigh"
type input "3204"
click at [904, 325] on button "Save" at bounding box center [916, 334] width 105 height 30
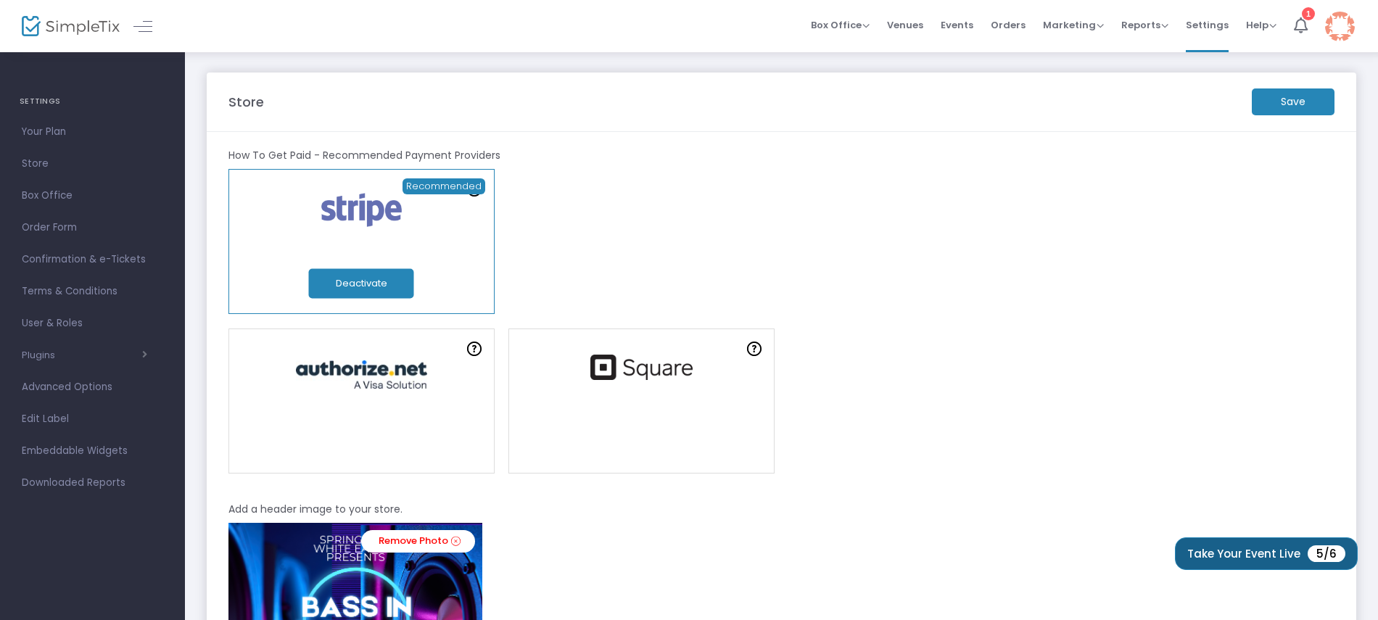
click at [1240, 542] on button "Take Your Event Live 5/6" at bounding box center [1266, 553] width 183 height 33
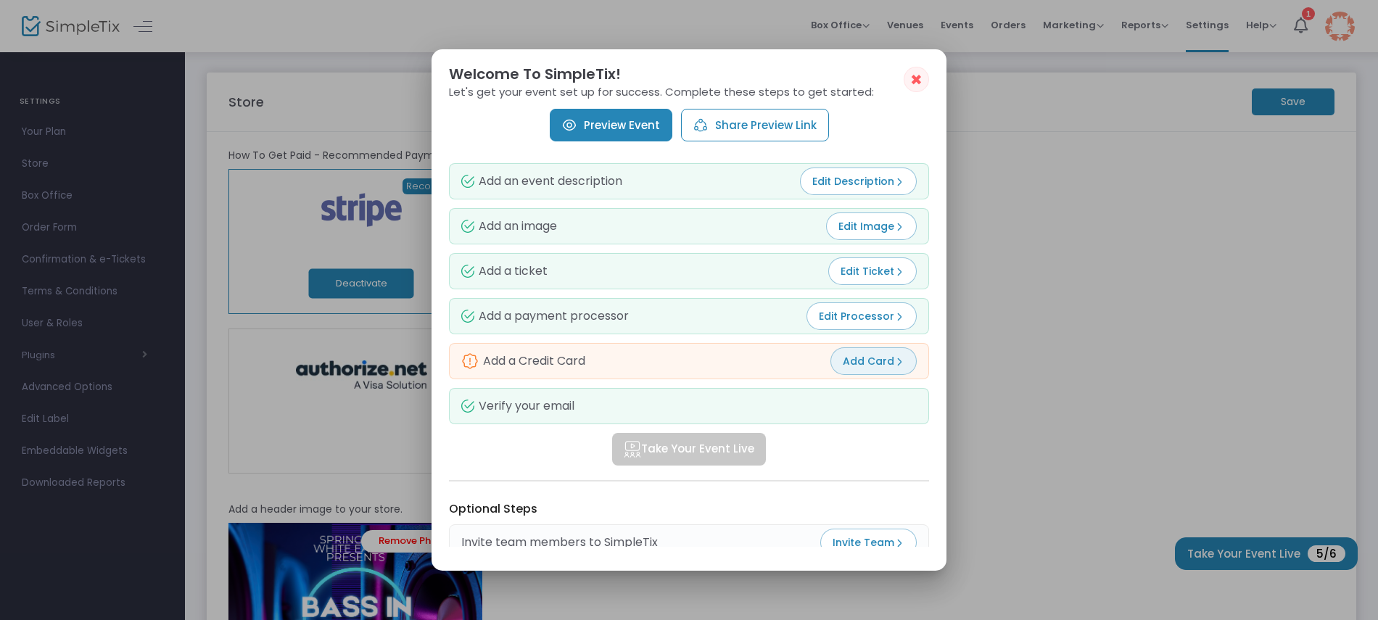
click at [896, 365] on img at bounding box center [899, 362] width 10 height 10
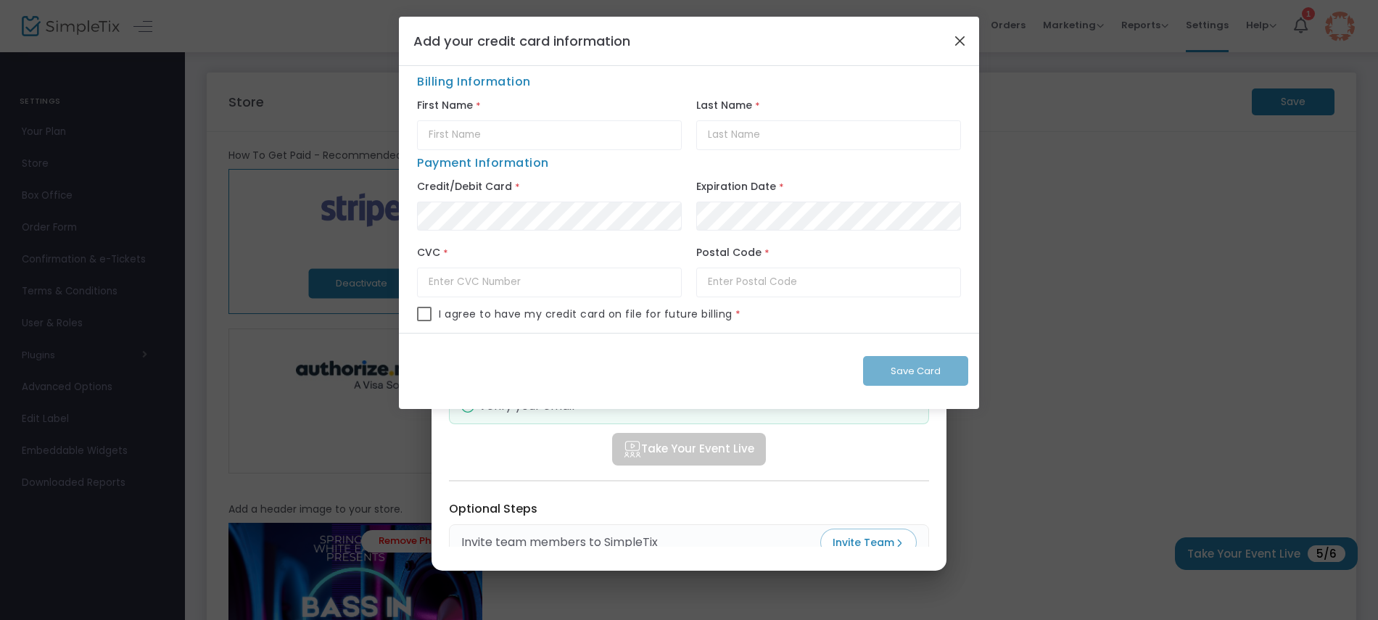
click at [956, 38] on button "Close" at bounding box center [960, 40] width 19 height 19
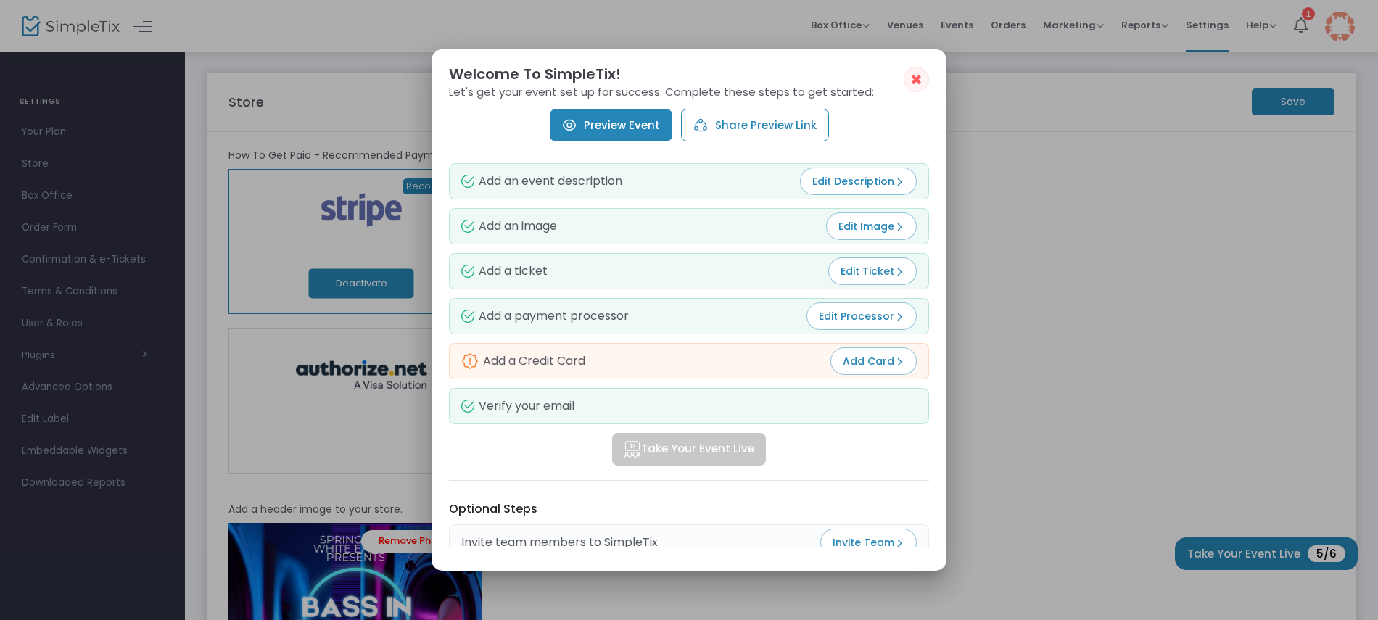
click at [644, 119] on link "Preview Event" at bounding box center [611, 125] width 123 height 33
click at [877, 362] on span "Add Card" at bounding box center [874, 361] width 62 height 15
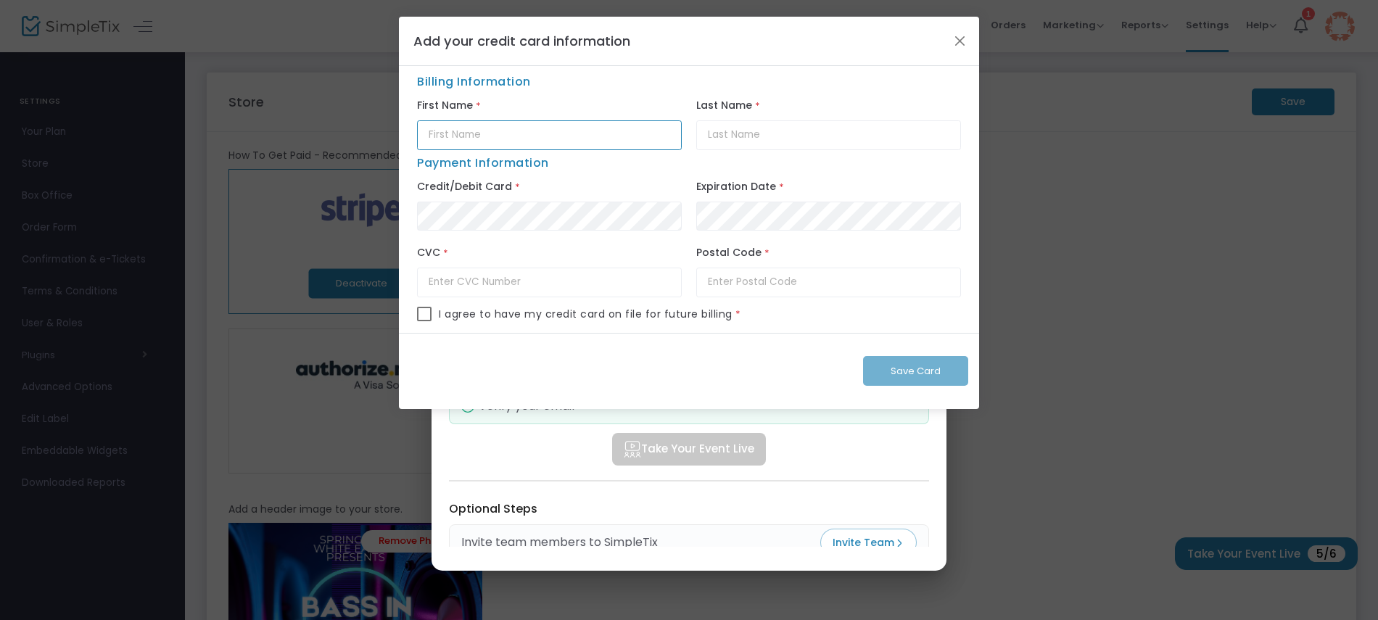
click at [544, 133] on input "text" at bounding box center [549, 135] width 265 height 30
drag, startPoint x: 556, startPoint y: 133, endPoint x: 469, endPoint y: 133, distance: 87.0
click at [469, 133] on input "[PERSON_NAME]" at bounding box center [549, 135] width 265 height 30
type input "Dragan"
click at [843, 131] on input "text" at bounding box center [828, 135] width 265 height 30
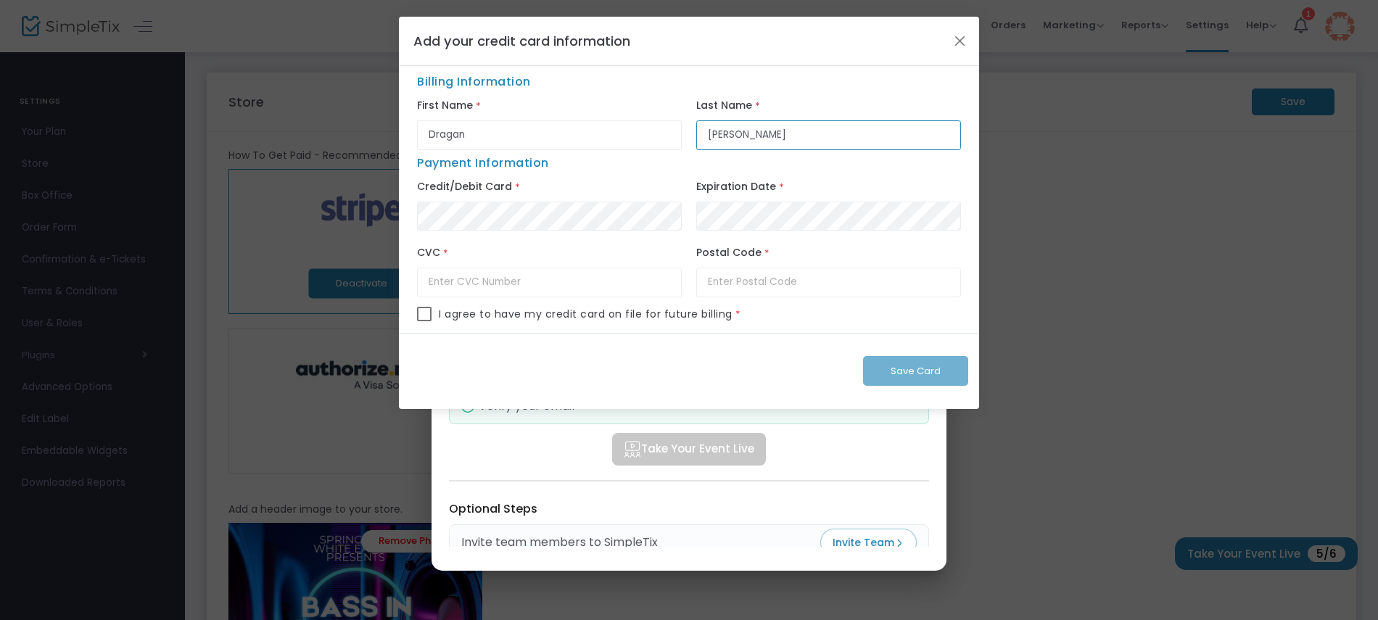
type input "[PERSON_NAME]"
click at [590, 276] on input "text" at bounding box center [549, 283] width 265 height 30
type input "771"
click at [756, 286] on input "text" at bounding box center [828, 283] width 265 height 30
type input "3204"
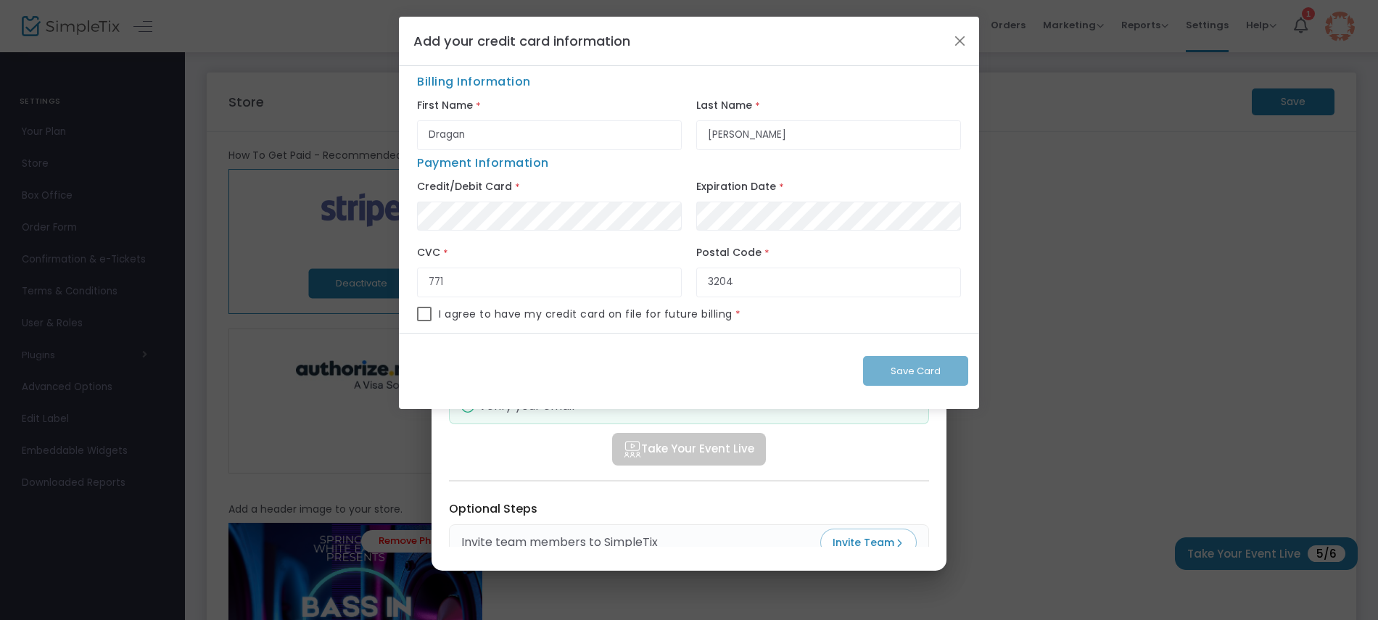
click at [748, 368] on div "Save Card" at bounding box center [689, 371] width 580 height 77
click at [889, 370] on div "Save Card" at bounding box center [689, 371] width 580 height 77
click at [425, 314] on span at bounding box center [424, 314] width 15 height 15
click at [424, 321] on input "checkbox" at bounding box center [424, 321] width 1 height 1
checkbox input "true"
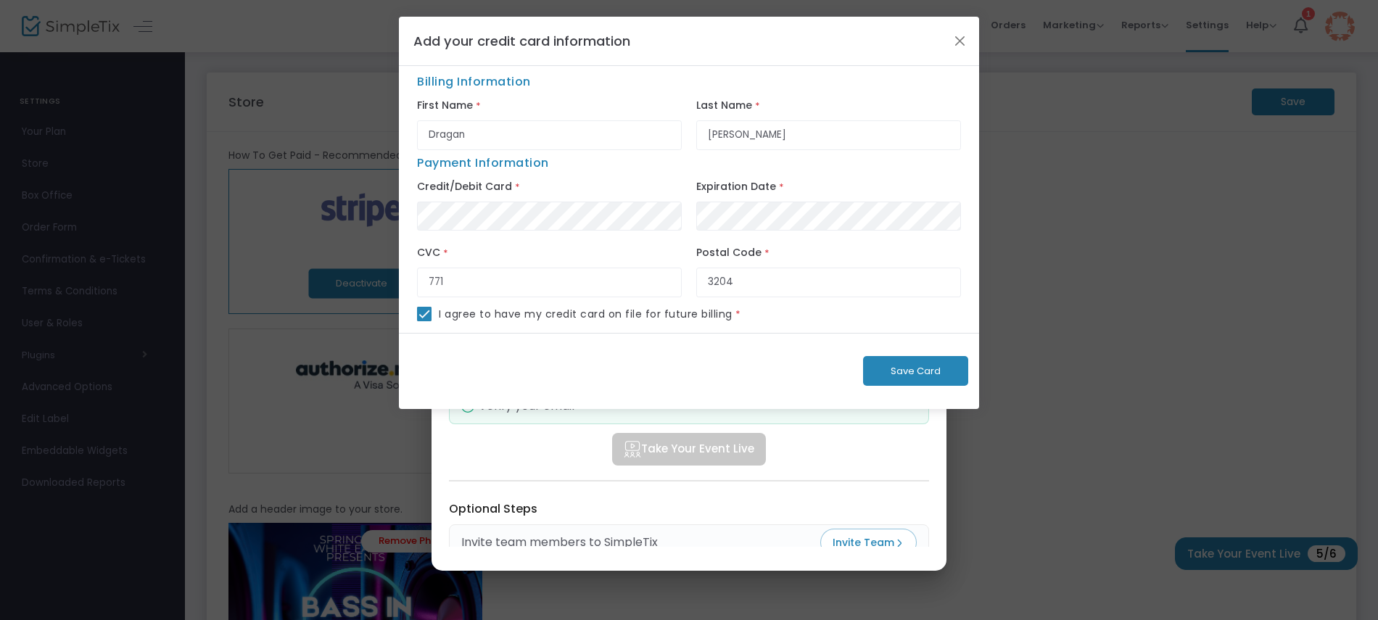
click at [883, 366] on button "Save Card" at bounding box center [915, 371] width 105 height 30
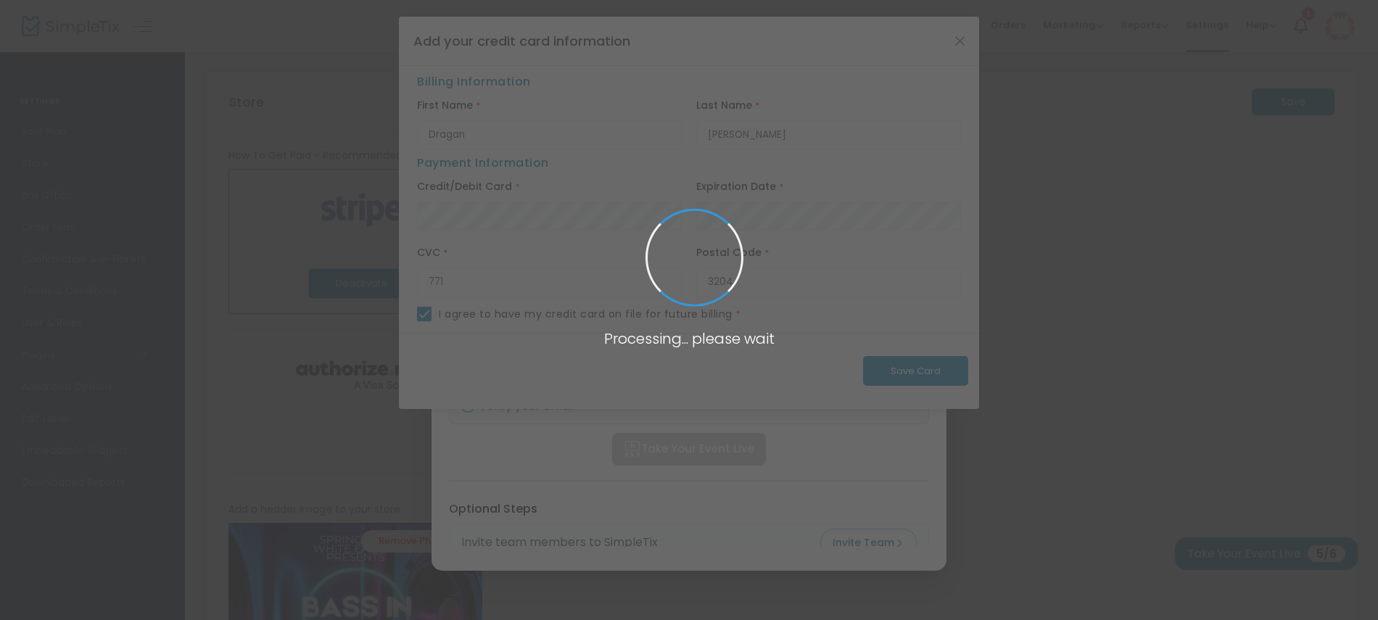
checkbox input "false"
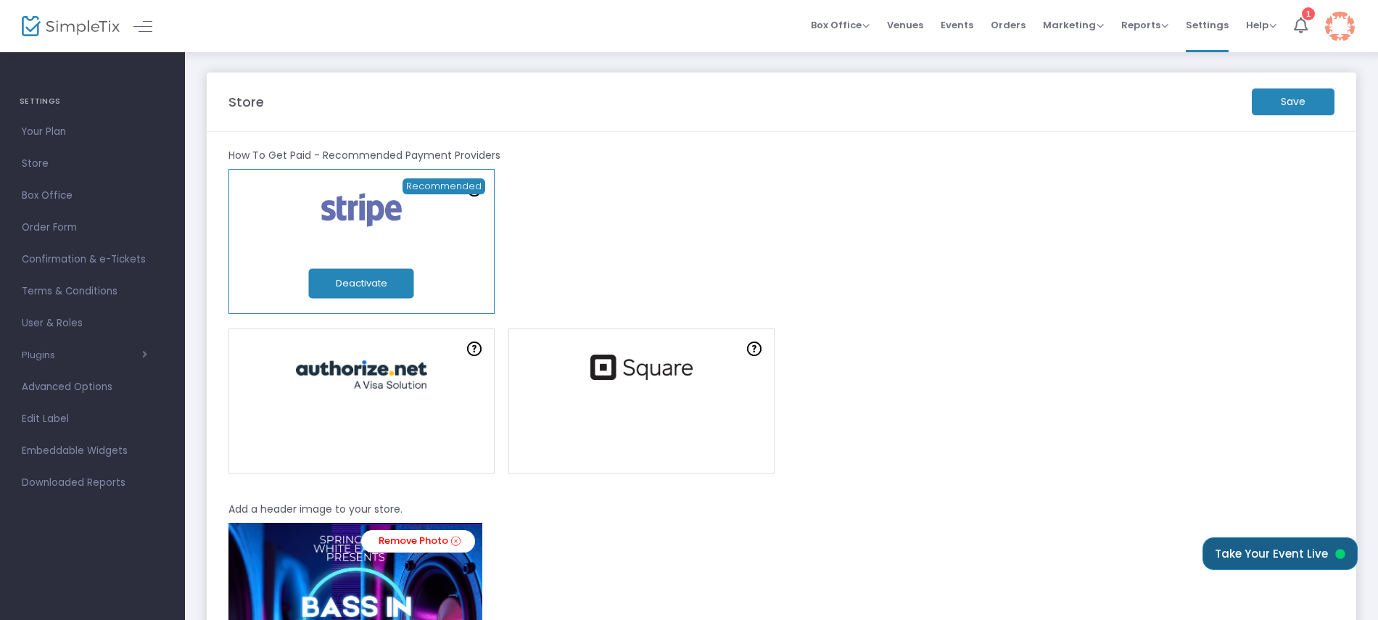
click at [1250, 562] on button "Take Your Event Live" at bounding box center [1280, 553] width 155 height 33
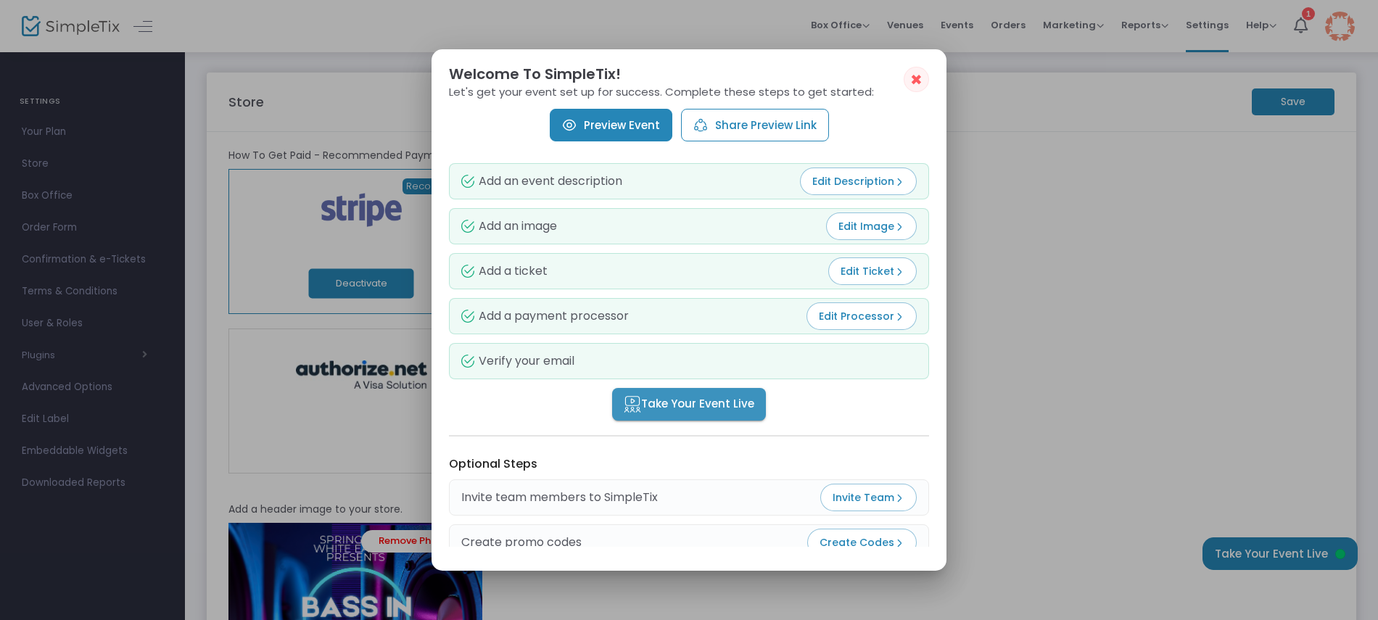
click at [695, 401] on span "Take Your Event Live" at bounding box center [689, 404] width 131 height 17
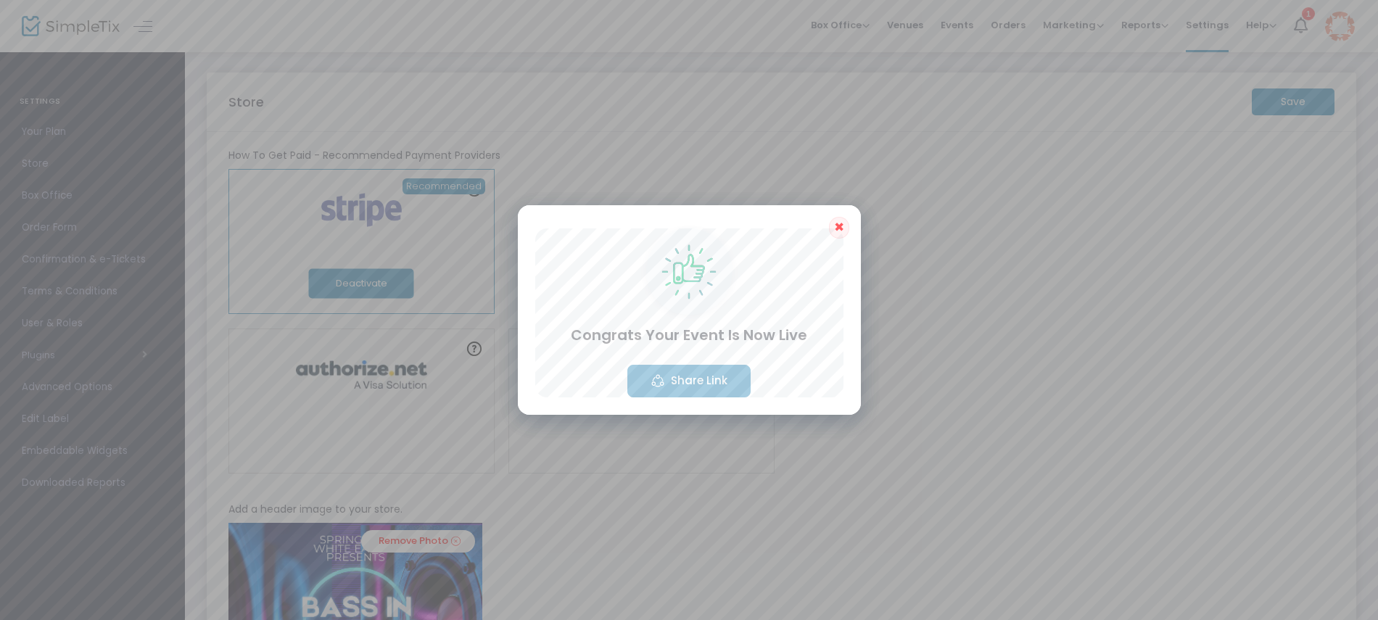
click at [717, 379] on button "Share Link" at bounding box center [688, 381] width 123 height 33
